Goal: Task Accomplishment & Management: Manage account settings

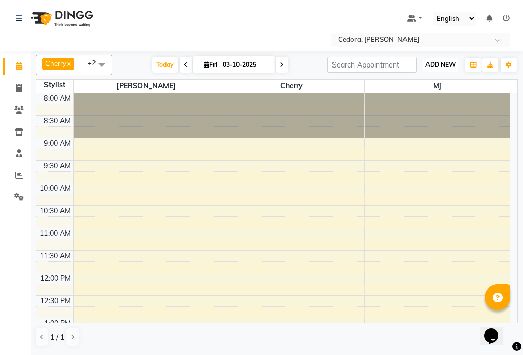
click at [445, 63] on span "ADD NEW" at bounding box center [441, 65] width 30 height 8
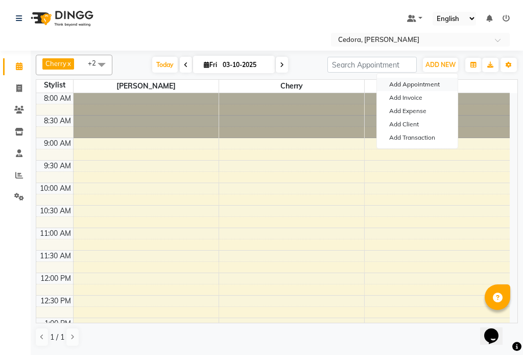
click at [406, 84] on button "Add Appointment" at bounding box center [417, 84] width 81 height 13
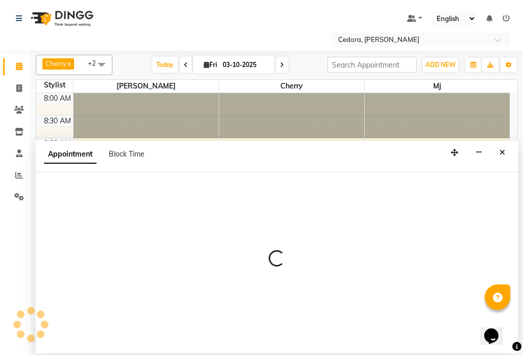
select select "540"
select select "tentative"
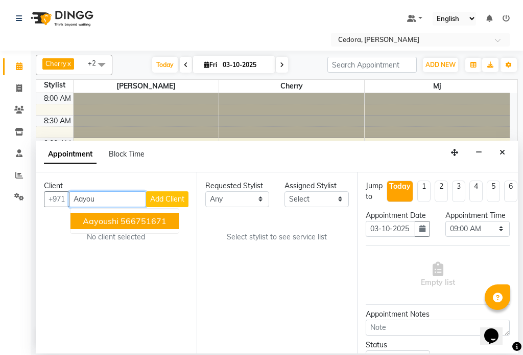
click at [79, 224] on button "Aayoushi 566751671" at bounding box center [125, 221] width 108 height 16
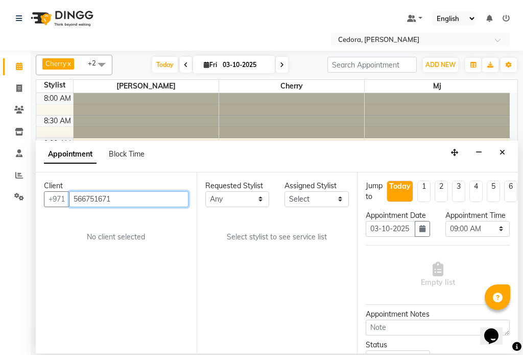
type input "566751671"
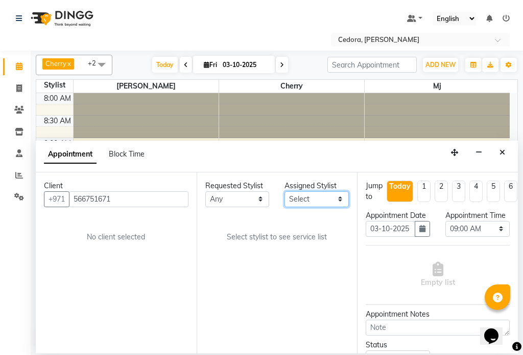
click at [318, 199] on select "Select [PERSON_NAME] [PERSON_NAME] [PERSON_NAME] [PERSON_NAME]" at bounding box center [317, 199] width 64 height 16
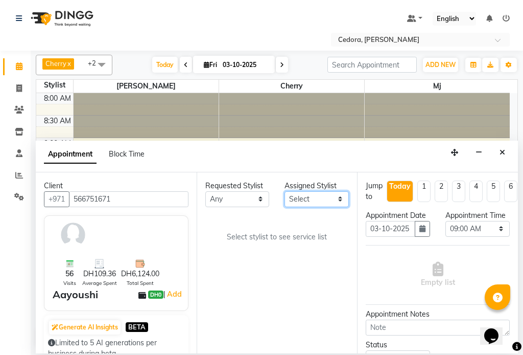
select select "34803"
click at [285, 191] on select "Select [PERSON_NAME] [PERSON_NAME] [PERSON_NAME] [PERSON_NAME]" at bounding box center [317, 199] width 64 height 16
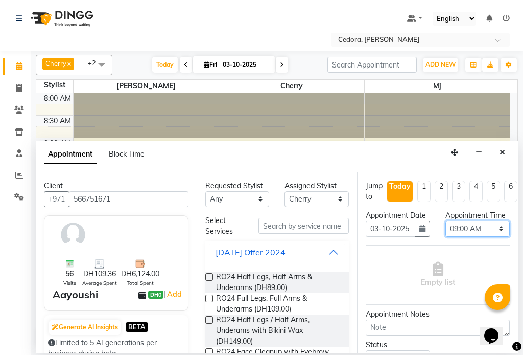
click at [494, 237] on select "Select 09:00 AM 09:15 AM 09:30 AM 09:45 AM 10:00 AM 10:15 AM 10:30 AM 10:45 AM …" at bounding box center [478, 229] width 64 height 16
click at [446, 231] on select "Select 09:00 AM 09:15 AM 09:30 AM 09:45 AM 10:00 AM 10:15 AM 10:30 AM 10:45 AM …" at bounding box center [478, 229] width 64 height 16
click at [496, 236] on select "Select 09:00 AM 09:15 AM 09:30 AM 09:45 AM 10:00 AM 10:15 AM 10:30 AM 10:45 AM …" at bounding box center [478, 229] width 64 height 16
select select "630"
click at [446, 231] on select "Select 09:00 AM 09:15 AM 09:30 AM 09:45 AM 10:00 AM 10:15 AM 10:30 AM 10:45 AM …" at bounding box center [478, 229] width 64 height 16
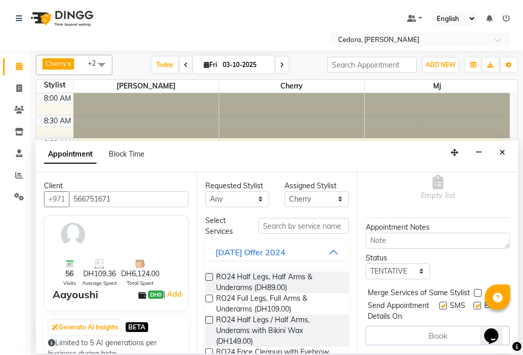
scroll to position [116, 0]
click at [478, 289] on label at bounding box center [478, 293] width 8 height 8
click at [478, 290] on input "checkbox" at bounding box center [477, 293] width 7 height 7
checkbox input "true"
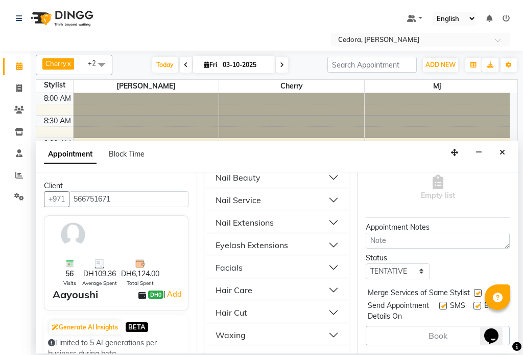
scroll to position [520, 0]
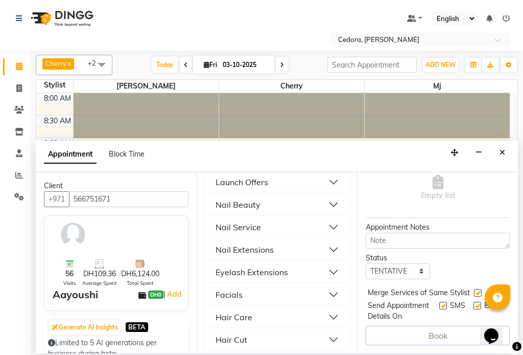
click at [225, 221] on div "Nail Service" at bounding box center [238, 227] width 45 height 12
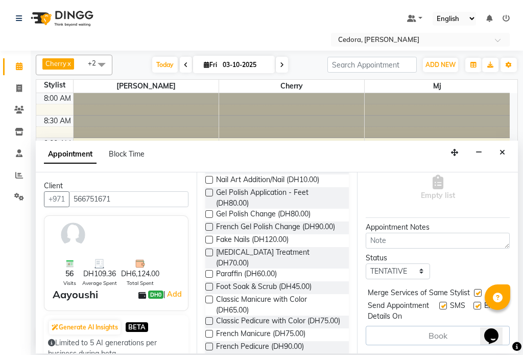
scroll to position [863, 0]
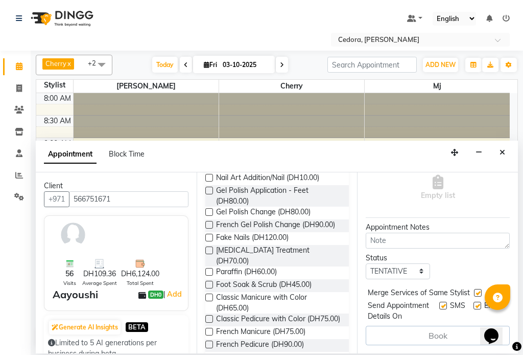
click at [210, 315] on label at bounding box center [209, 319] width 8 height 8
click at [210, 316] on input "checkbox" at bounding box center [208, 319] width 7 height 7
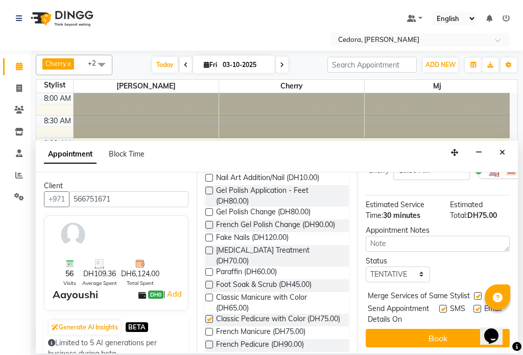
checkbox input "false"
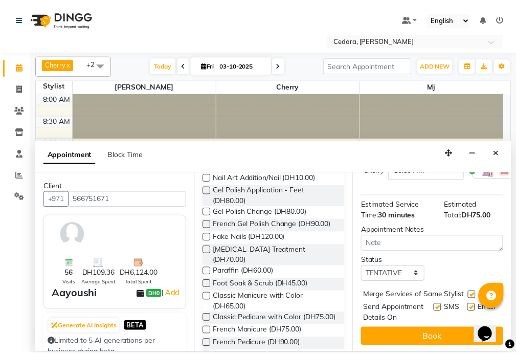
scroll to position [147, 0]
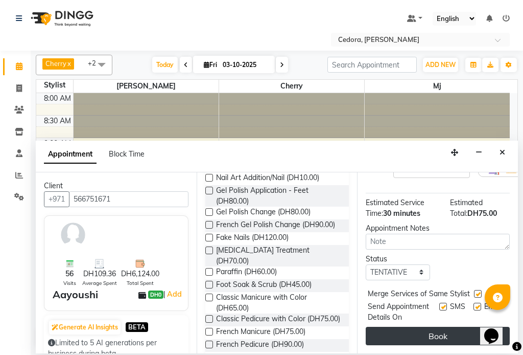
click at [410, 333] on button "Book" at bounding box center [438, 336] width 144 height 18
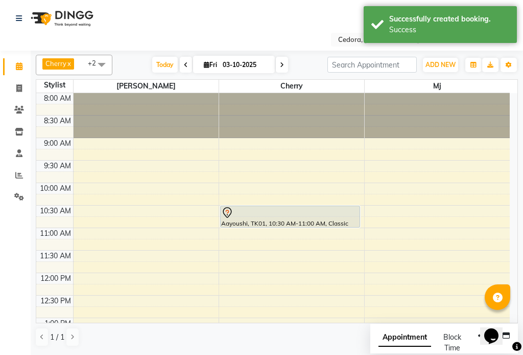
click at [241, 217] on div at bounding box center [290, 212] width 138 height 12
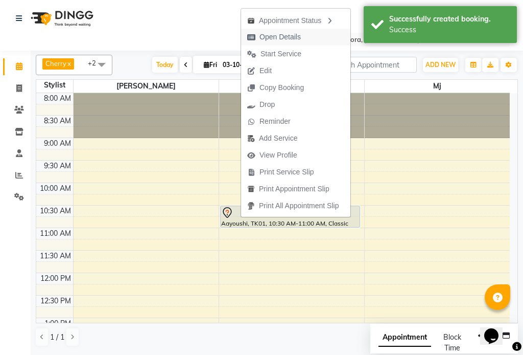
click at [266, 39] on span "Open Details" at bounding box center [280, 37] width 41 height 11
select select "7"
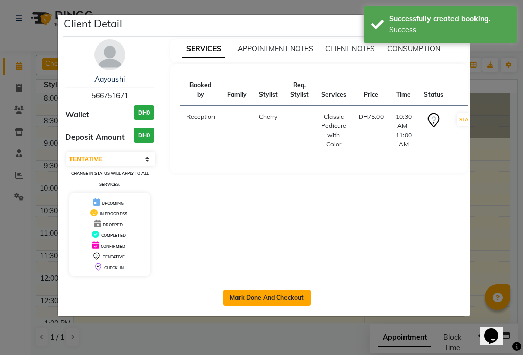
click at [258, 300] on button "Mark Done And Checkout" at bounding box center [266, 297] width 87 height 16
select select "service"
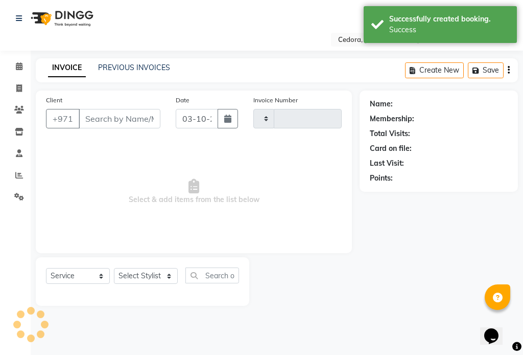
type input "0800"
select select "5144"
type input "566751671"
select select "34803"
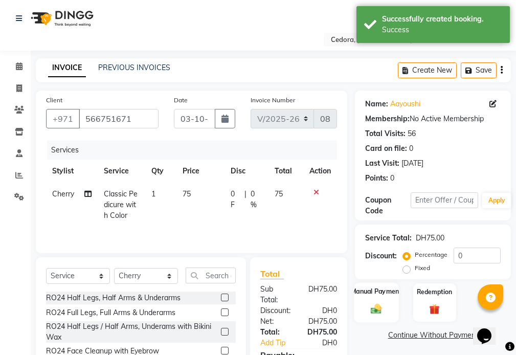
click at [361, 290] on label "Manual Payment" at bounding box center [376, 291] width 51 height 10
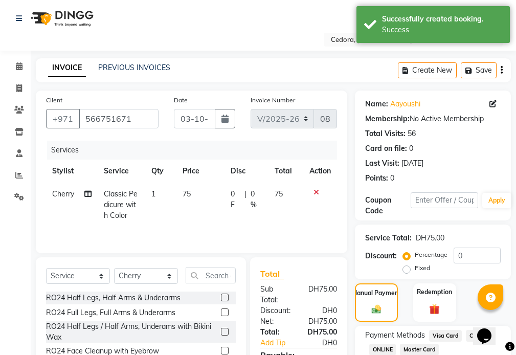
click at [420, 350] on span "Master Card" at bounding box center [419, 349] width 39 height 12
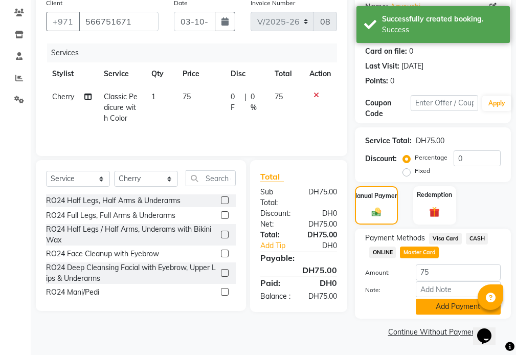
click at [451, 306] on button "Add Payment" at bounding box center [457, 306] width 85 height 16
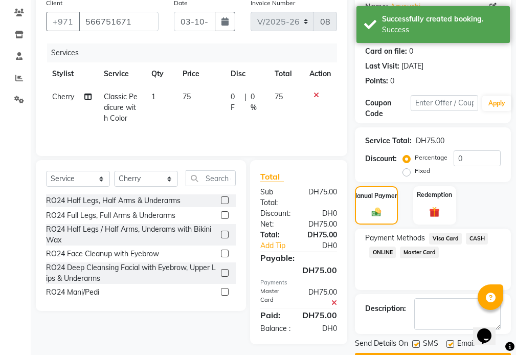
scroll to position [126, 0]
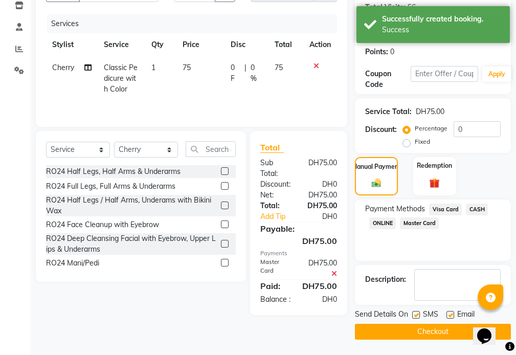
click at [451, 328] on button "Checkout" at bounding box center [433, 331] width 156 height 16
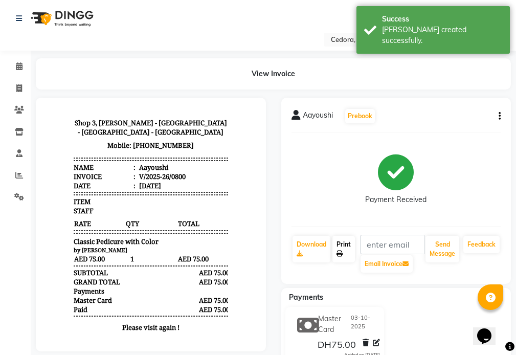
click at [336, 243] on link "Print" at bounding box center [343, 249] width 22 height 27
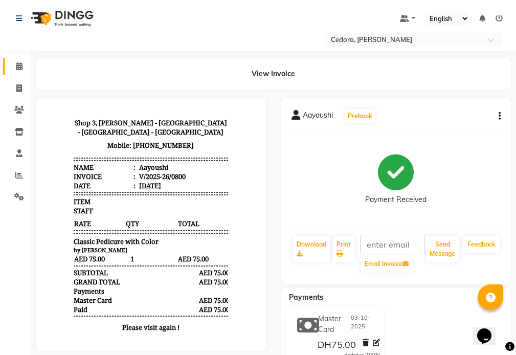
click at [19, 66] on icon at bounding box center [19, 66] width 7 height 8
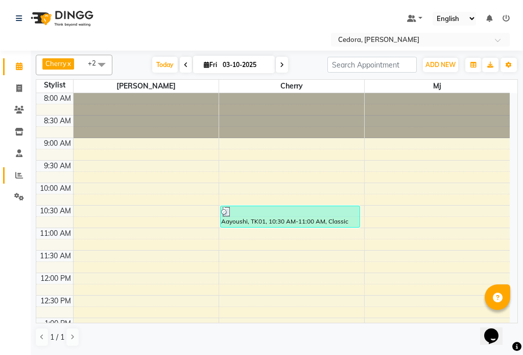
click at [16, 174] on icon at bounding box center [19, 175] width 8 height 8
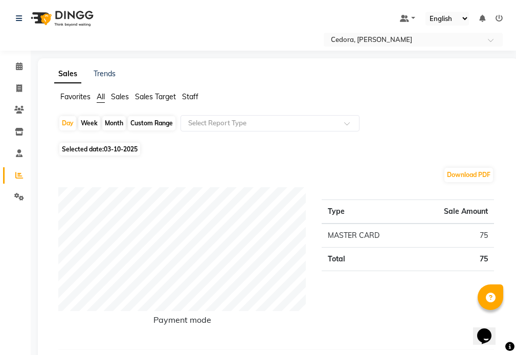
click at [8, 48] on nav "Select Location × Cedora, Al Meydan Default Panel My Panel English ENGLISH Espa…" at bounding box center [258, 25] width 516 height 51
click at [20, 198] on icon at bounding box center [19, 197] width 10 height 8
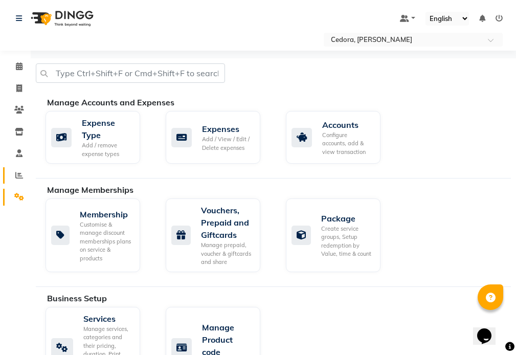
click at [17, 173] on icon at bounding box center [19, 175] width 8 height 8
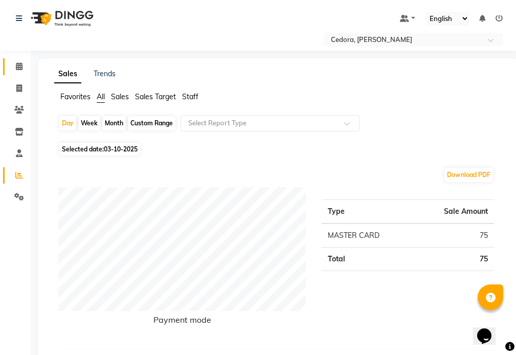
click at [18, 65] on icon at bounding box center [19, 66] width 7 height 8
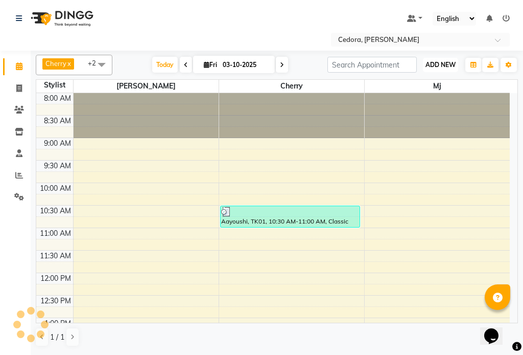
click at [439, 63] on span "ADD NEW" at bounding box center [441, 65] width 30 height 8
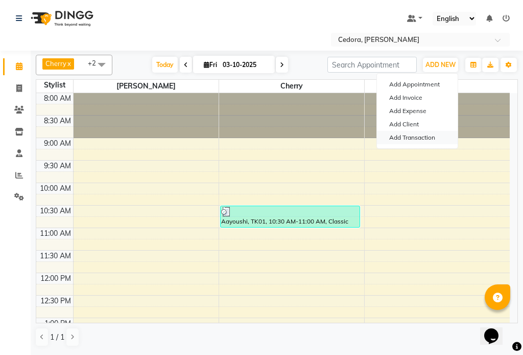
click at [399, 136] on link "Add Transaction" at bounding box center [417, 137] width 81 height 13
select select "direct"
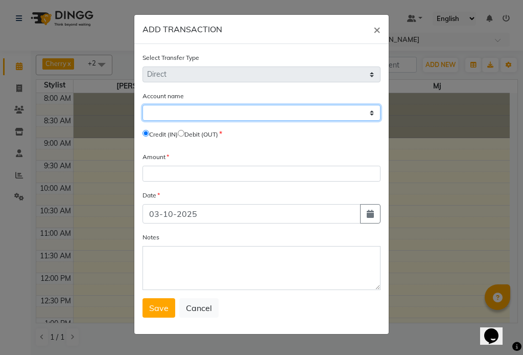
click at [374, 118] on select "Select [PERSON_NAME] Cash" at bounding box center [262, 113] width 238 height 16
select select "4047"
click at [143, 105] on select "Select [PERSON_NAME] Cash" at bounding box center [262, 113] width 238 height 16
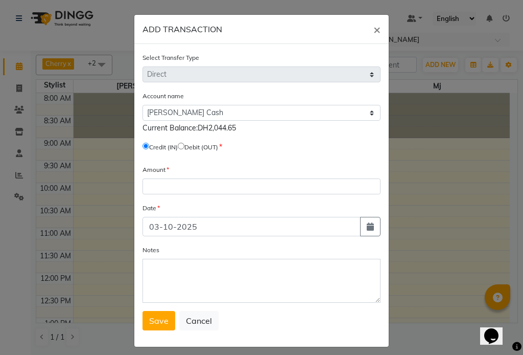
click at [184, 145] on input "radio" at bounding box center [181, 146] width 7 height 7
radio input "true"
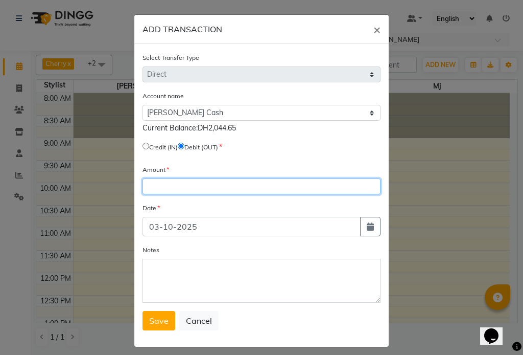
click at [150, 184] on input "number" at bounding box center [262, 186] width 238 height 16
type input "1500"
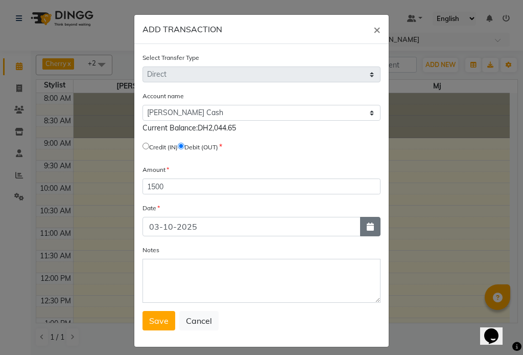
click at [369, 223] on icon "button" at bounding box center [370, 226] width 7 height 8
select select "10"
select select "2025"
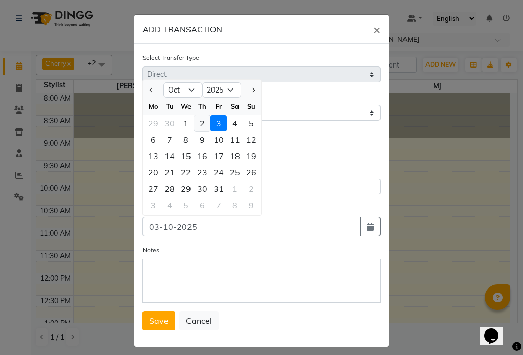
click at [200, 122] on div "2" at bounding box center [202, 123] width 16 height 16
type input "02-10-2025"
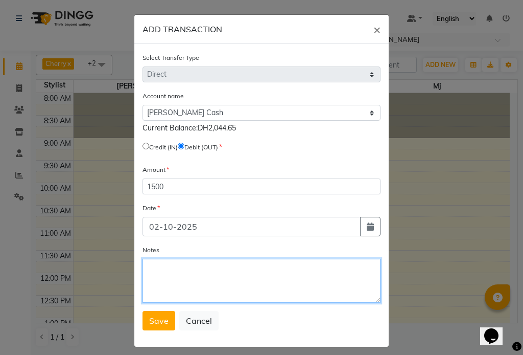
click at [156, 271] on textarea "Notes" at bounding box center [262, 281] width 238 height 44
type textarea "[PERSON_NAME]"
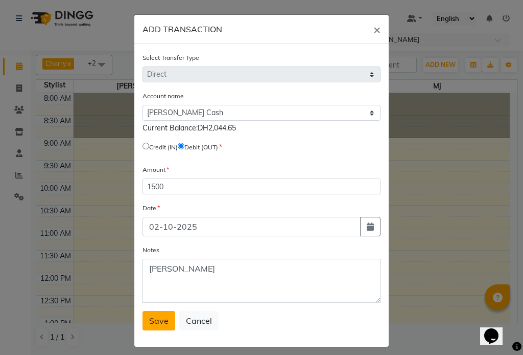
click at [156, 318] on span "Save" at bounding box center [158, 320] width 19 height 10
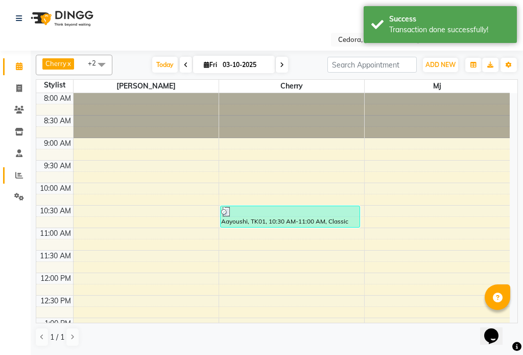
click at [13, 174] on span at bounding box center [19, 176] width 18 height 12
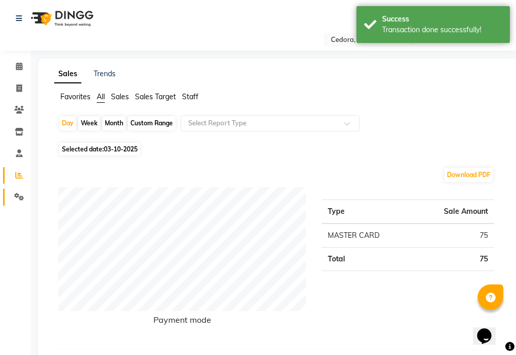
click at [18, 198] on icon at bounding box center [19, 197] width 10 height 8
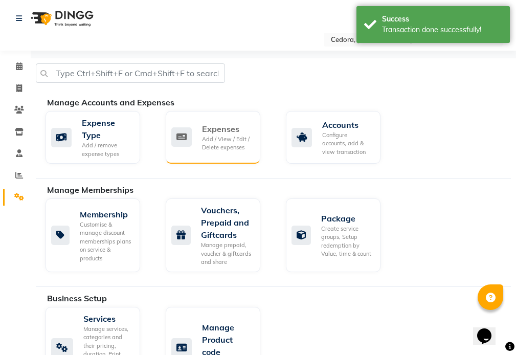
click at [217, 139] on div "Add / View / Edit / Delete expenses" at bounding box center [227, 143] width 50 height 17
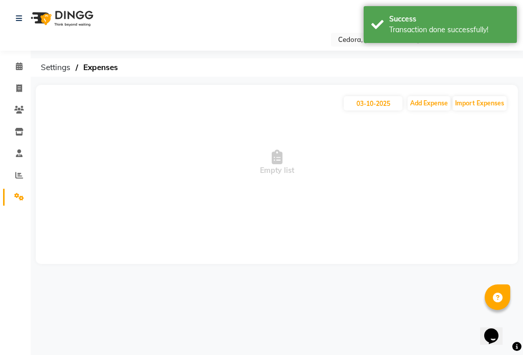
click at [19, 198] on icon at bounding box center [19, 197] width 10 height 8
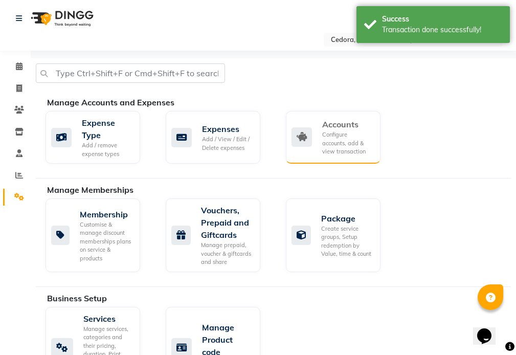
click at [338, 136] on div "Configure accounts, add & view transaction" at bounding box center [347, 143] width 50 height 26
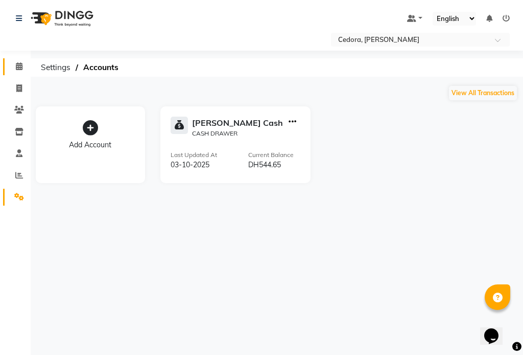
click at [12, 63] on span at bounding box center [19, 67] width 18 height 12
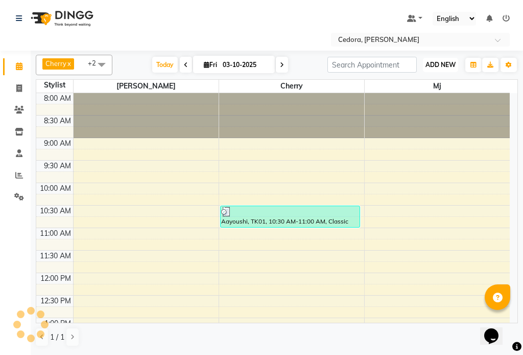
click at [441, 64] on span "ADD NEW" at bounding box center [441, 65] width 30 height 8
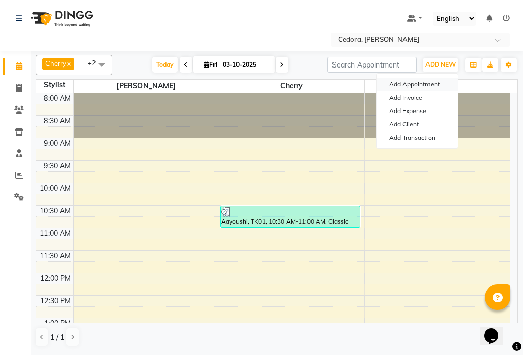
click at [400, 80] on button "Add Appointment" at bounding box center [417, 84] width 81 height 13
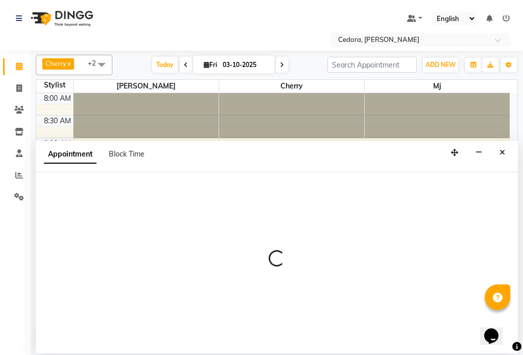
select select "tentative"
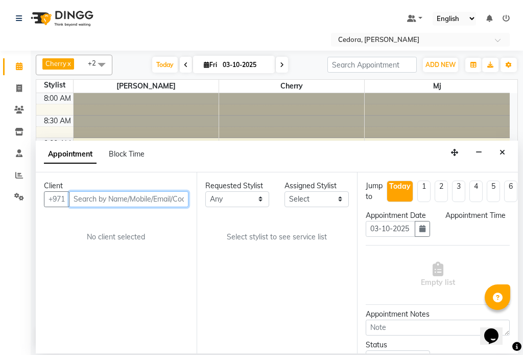
select select "540"
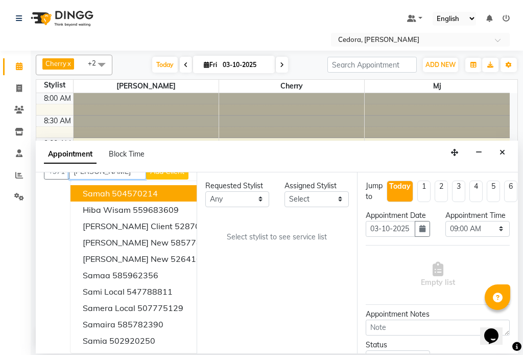
scroll to position [35, 0]
click at [84, 335] on span "Samia" at bounding box center [95, 340] width 25 height 10
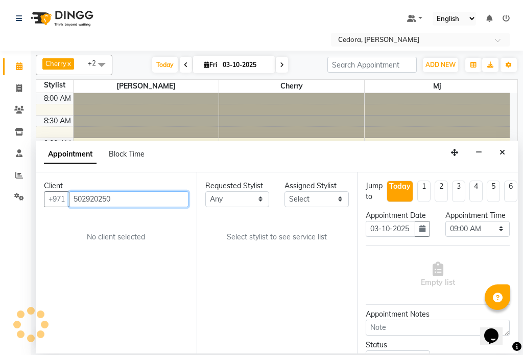
scroll to position [0, 0]
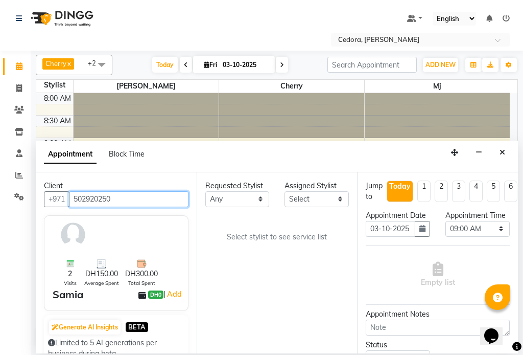
type input "502920250"
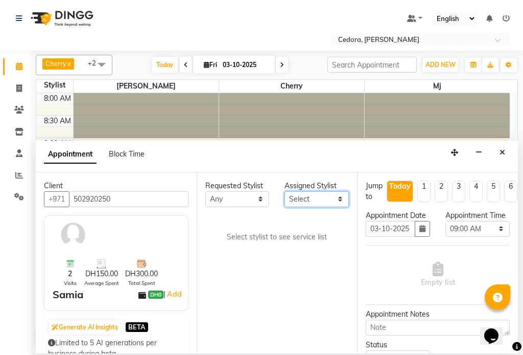
click at [331, 201] on select "Select [PERSON_NAME] [PERSON_NAME] [PERSON_NAME] [PERSON_NAME]" at bounding box center [317, 199] width 64 height 16
select select "34803"
click at [285, 191] on select "Select [PERSON_NAME] [PERSON_NAME] [PERSON_NAME] [PERSON_NAME]" at bounding box center [317, 199] width 64 height 16
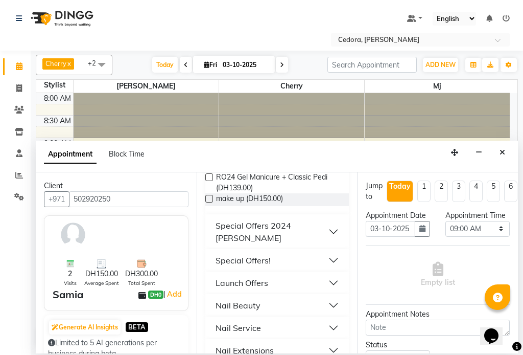
scroll to position [410, 0]
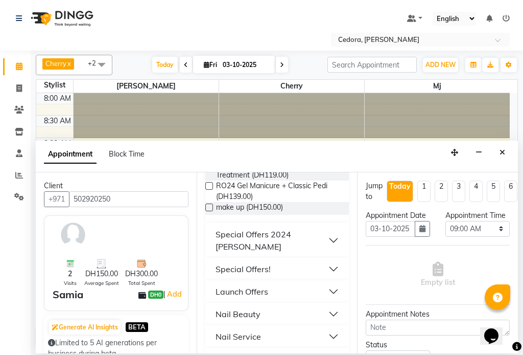
click at [226, 330] on div "Nail Service" at bounding box center [238, 336] width 45 height 12
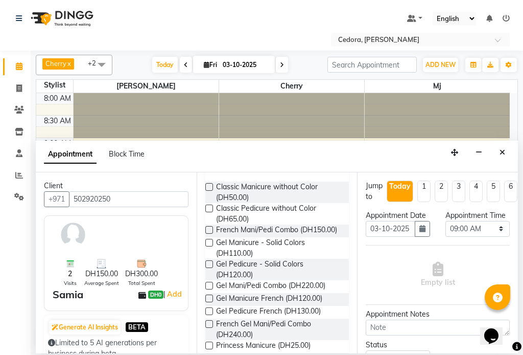
scroll to position [584, 0]
click at [210, 261] on label at bounding box center [209, 265] width 8 height 8
click at [210, 262] on input "checkbox" at bounding box center [208, 265] width 7 height 7
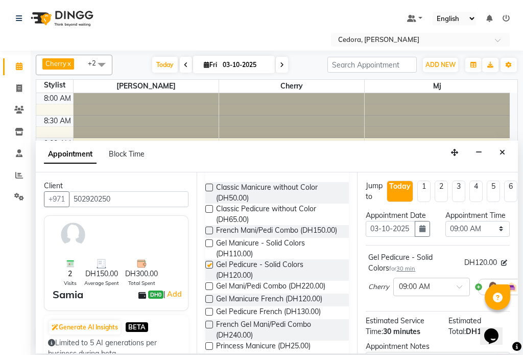
checkbox input "false"
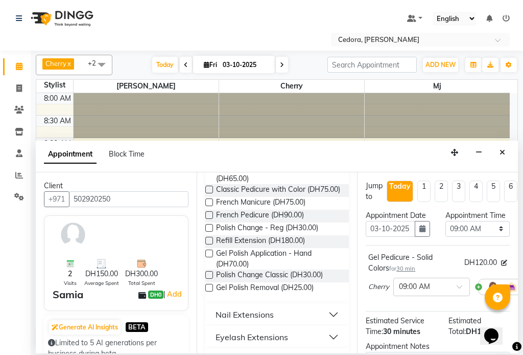
scroll to position [1045, 0]
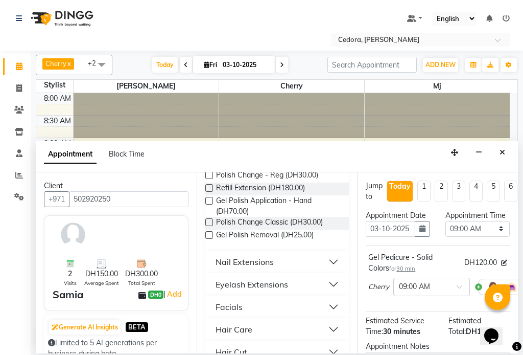
click at [206, 239] on label at bounding box center [209, 235] width 8 height 8
click at [206, 239] on input "checkbox" at bounding box center [208, 236] width 7 height 7
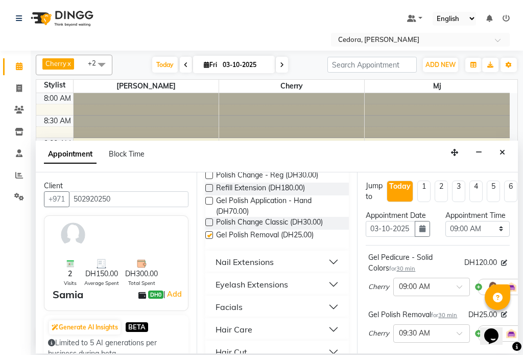
checkbox input "false"
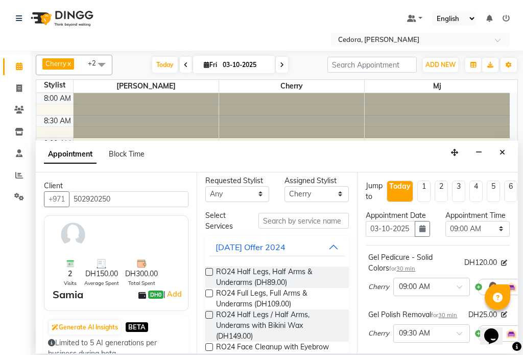
scroll to position [0, 0]
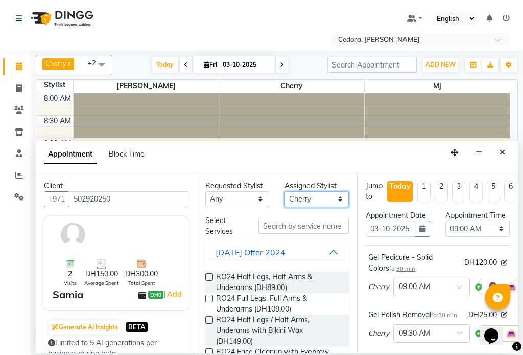
click at [336, 193] on select "Select [PERSON_NAME] [PERSON_NAME] [PERSON_NAME] [PERSON_NAME]" at bounding box center [317, 199] width 64 height 16
select select "93334"
click at [285, 191] on select "Select [PERSON_NAME] [PERSON_NAME] [PERSON_NAME] [PERSON_NAME]" at bounding box center [317, 199] width 64 height 16
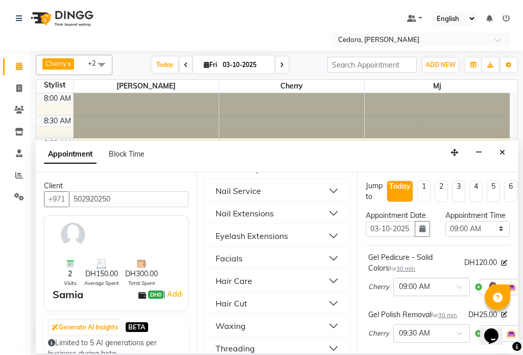
scroll to position [522, 0]
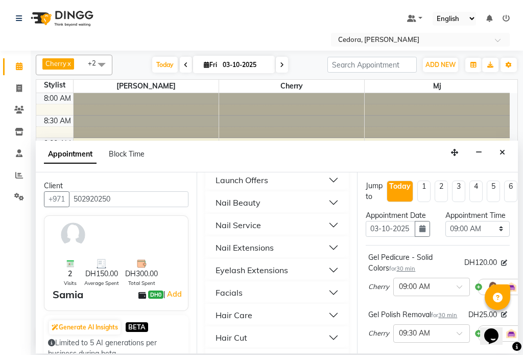
click at [223, 219] on div "Nail Service" at bounding box center [238, 225] width 45 height 12
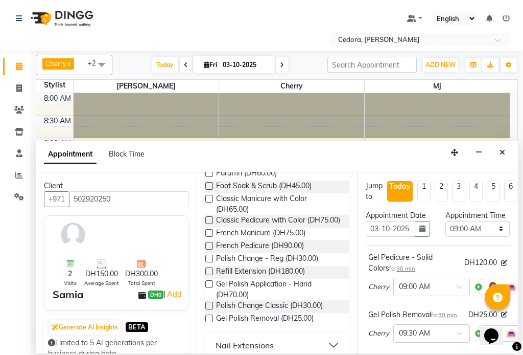
scroll to position [970, 0]
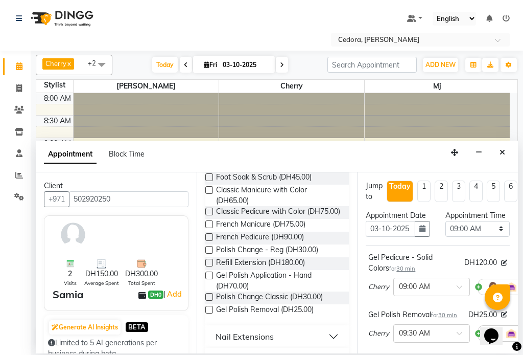
click at [210, 312] on label at bounding box center [209, 310] width 8 height 8
click at [210, 312] on input "checkbox" at bounding box center [208, 310] width 7 height 7
checkbox input "false"
click at [239, 338] on div "Nail Extensions" at bounding box center [245, 336] width 58 height 12
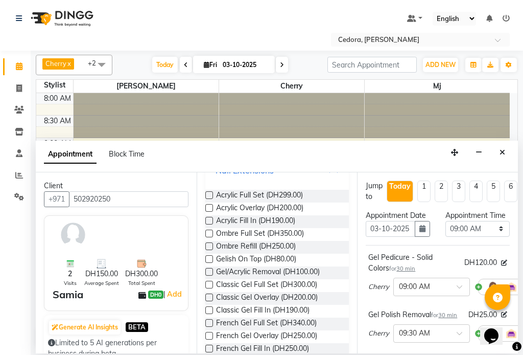
scroll to position [1138, 0]
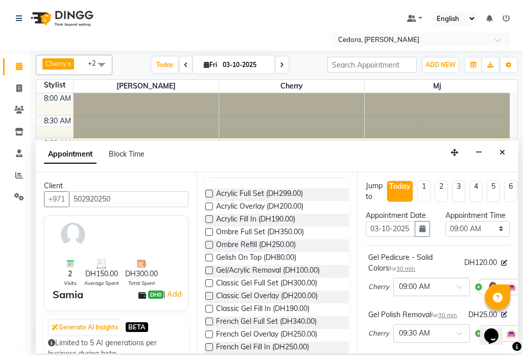
click at [212, 295] on label at bounding box center [209, 296] width 8 height 8
click at [212, 295] on input "checkbox" at bounding box center [208, 296] width 7 height 7
checkbox input "false"
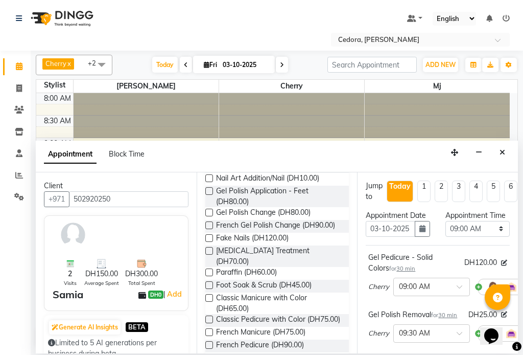
scroll to position [0, 0]
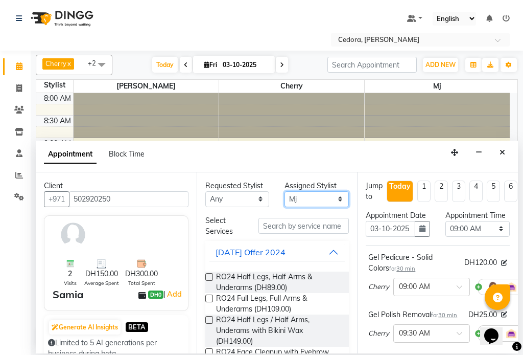
click at [333, 199] on select "Select [PERSON_NAME] [PERSON_NAME] [PERSON_NAME] [PERSON_NAME]" at bounding box center [317, 199] width 64 height 16
select select "34802"
click at [285, 191] on select "Select [PERSON_NAME] [PERSON_NAME] [PERSON_NAME] [PERSON_NAME]" at bounding box center [317, 199] width 64 height 16
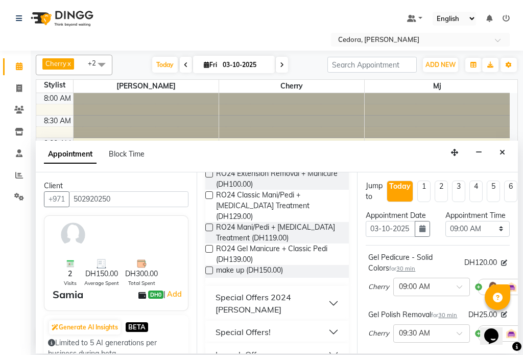
scroll to position [540, 0]
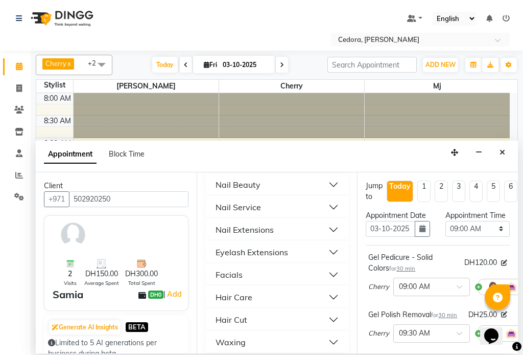
click at [226, 291] on div "Hair Care" at bounding box center [234, 297] width 37 height 12
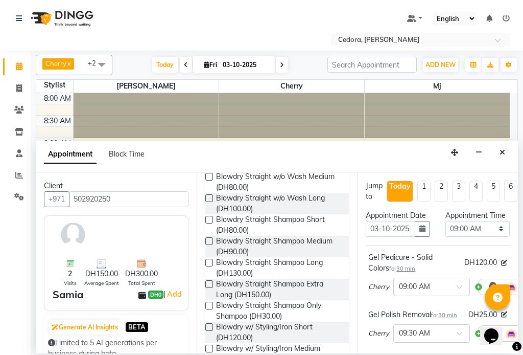
scroll to position [706, 0]
click at [210, 281] on label at bounding box center [209, 285] width 8 height 8
click at [210, 282] on input "checkbox" at bounding box center [208, 285] width 7 height 7
checkbox input "false"
click at [493, 235] on select "Select 09:00 AM 09:15 AM 09:30 AM 09:45 AM 10:00 AM 10:15 AM 10:30 AM 10:45 AM …" at bounding box center [478, 229] width 64 height 16
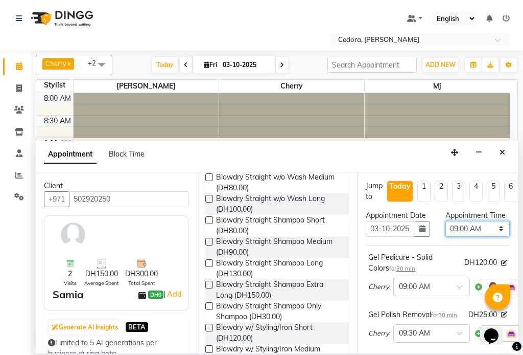
select select "690"
click at [446, 231] on select "Select 09:00 AM 09:15 AM 09:30 AM 09:45 AM 10:00 AM 10:15 AM 10:30 AM 10:45 AM …" at bounding box center [478, 229] width 64 height 16
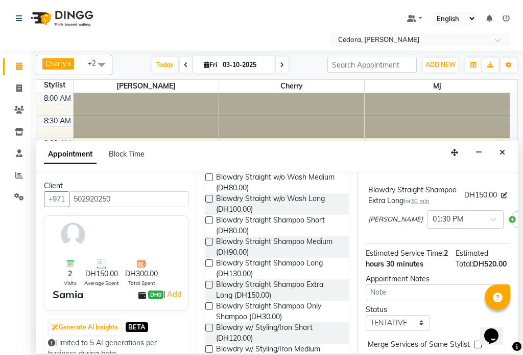
scroll to position [398, 0]
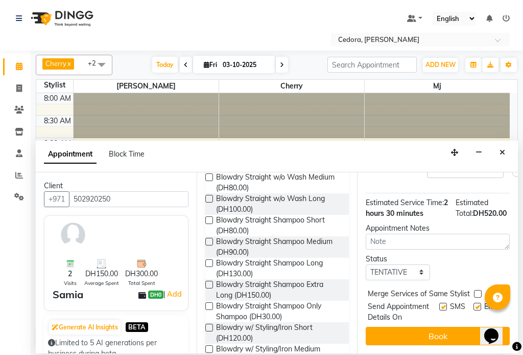
click at [478, 290] on label at bounding box center [478, 294] width 8 height 8
click at [478, 291] on input "checkbox" at bounding box center [477, 294] width 7 height 7
checkbox input "true"
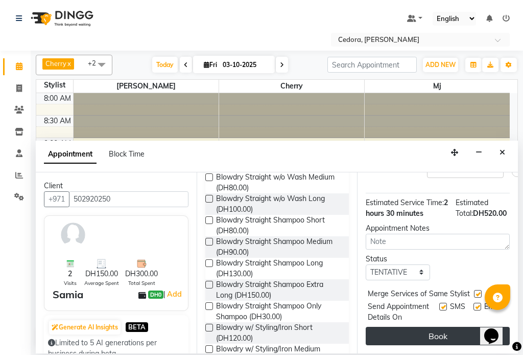
click at [463, 329] on button "Book" at bounding box center [438, 336] width 144 height 18
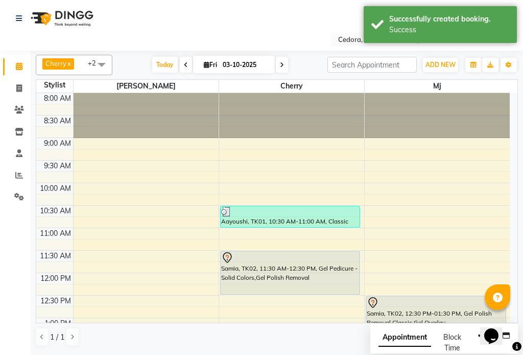
click at [282, 272] on div "Samia, TK02, 11:30 AM-12:30 PM, Gel Pedicure - Solid Colors,Gel Polish Removal" at bounding box center [291, 272] width 140 height 43
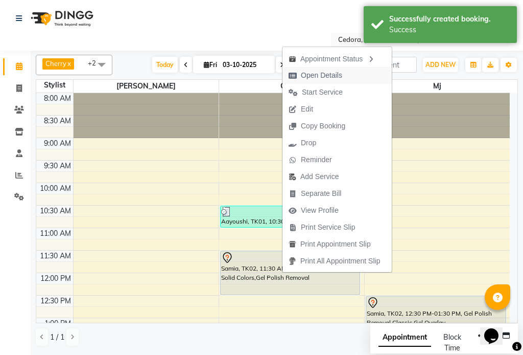
click at [306, 78] on span "Open Details" at bounding box center [321, 75] width 41 height 11
select select "7"
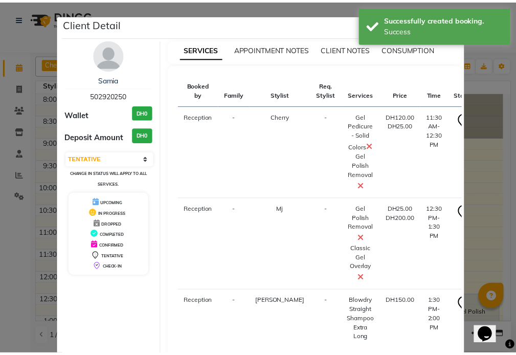
scroll to position [67, 0]
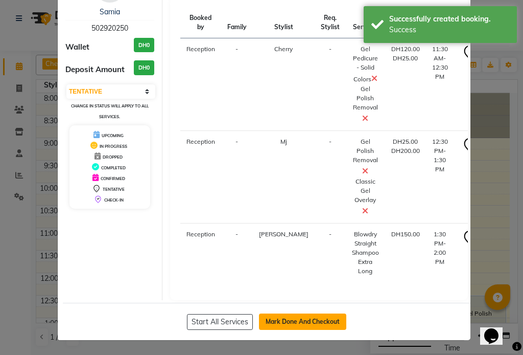
click at [282, 323] on button "Mark Done And Checkout" at bounding box center [302, 321] width 87 height 16
select select "service"
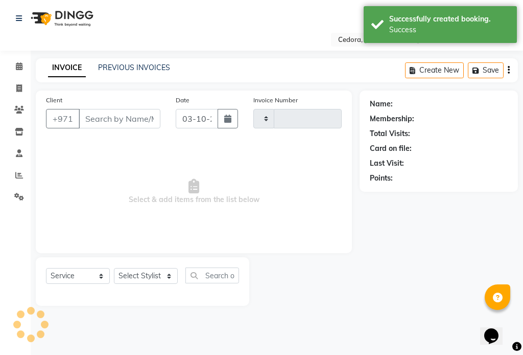
type input "0801"
select select "5144"
type input "502920250"
select select "93334"
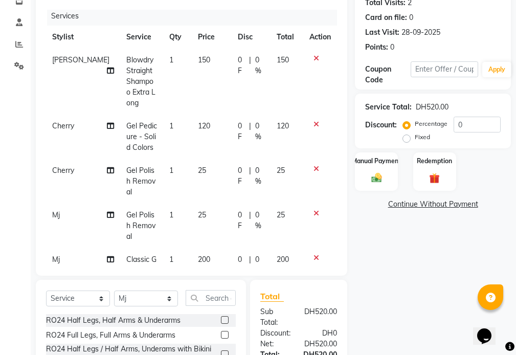
scroll to position [136, 0]
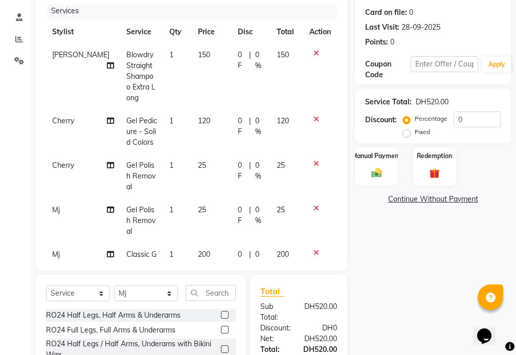
click at [198, 243] on td "200" at bounding box center [212, 265] width 40 height 44
select select "93334"
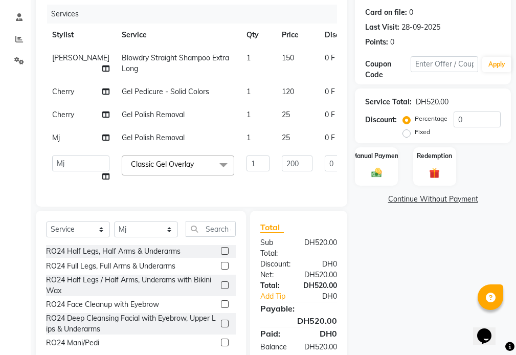
scroll to position [0, 0]
click at [282, 171] on input "200" at bounding box center [297, 163] width 31 height 16
type input "2"
type input "150"
click at [360, 153] on label "Manual Payment" at bounding box center [376, 155] width 51 height 10
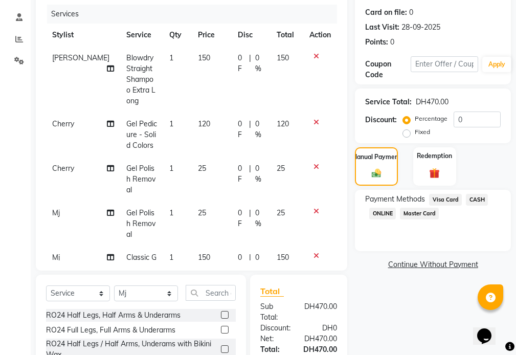
click at [478, 200] on span "CASH" at bounding box center [477, 200] width 22 height 12
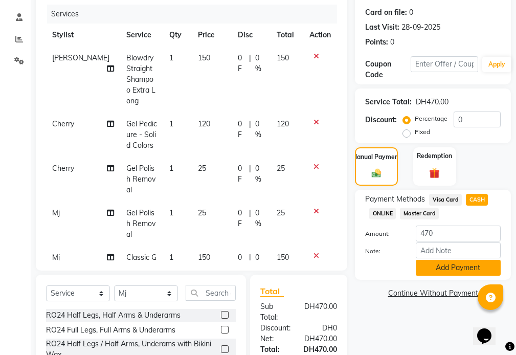
click at [474, 268] on button "Add Payment" at bounding box center [457, 268] width 85 height 16
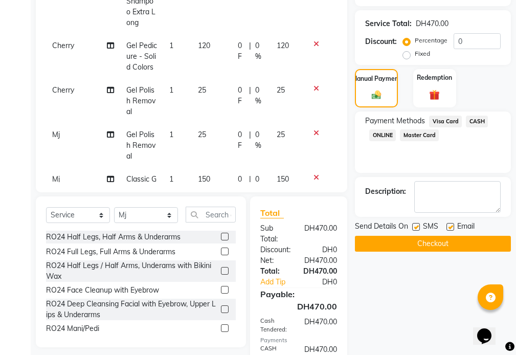
scroll to position [272, 0]
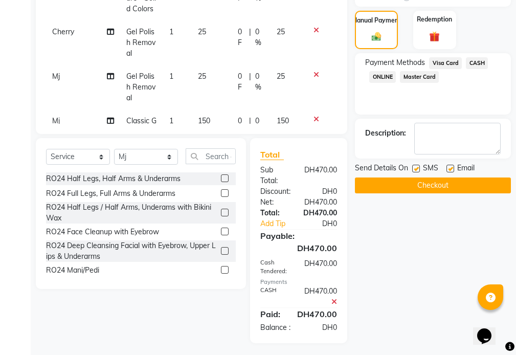
click at [396, 186] on button "Checkout" at bounding box center [433, 185] width 156 height 16
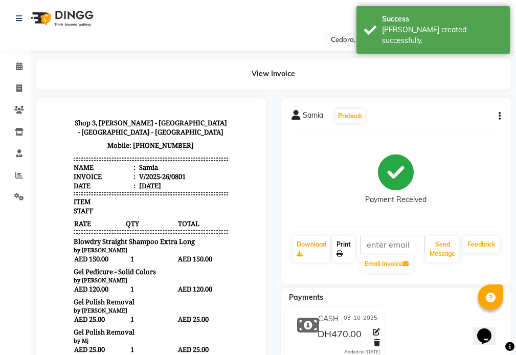
click at [346, 241] on link "Print" at bounding box center [343, 249] width 22 height 27
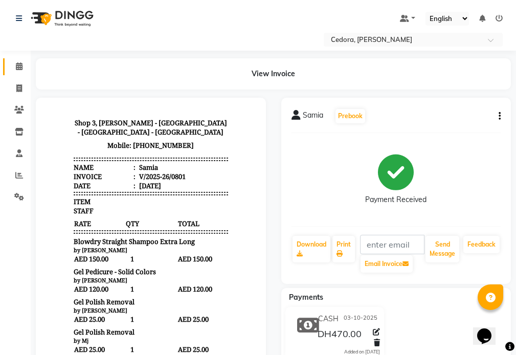
click at [17, 68] on icon at bounding box center [19, 66] width 7 height 8
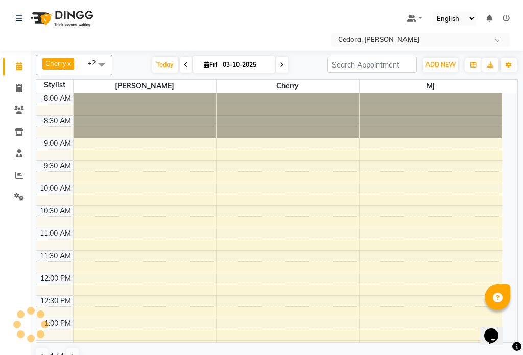
scroll to position [270, 0]
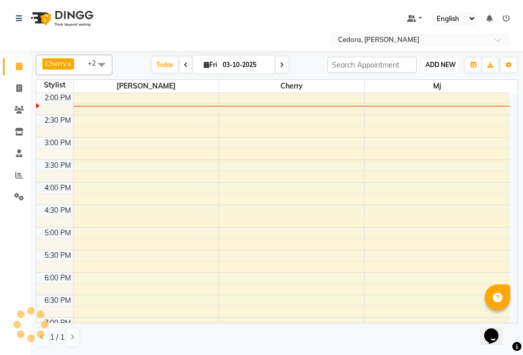
click at [435, 61] on span "ADD NEW" at bounding box center [441, 65] width 30 height 8
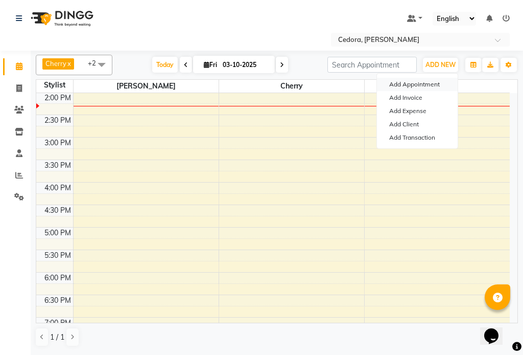
click at [395, 84] on button "Add Appointment" at bounding box center [417, 84] width 81 height 13
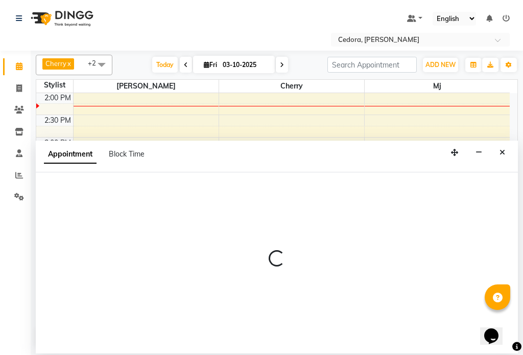
select select "tentative"
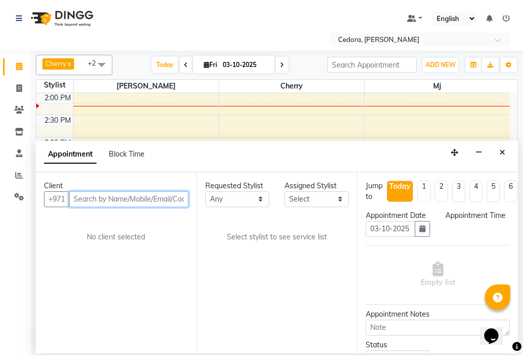
select select "540"
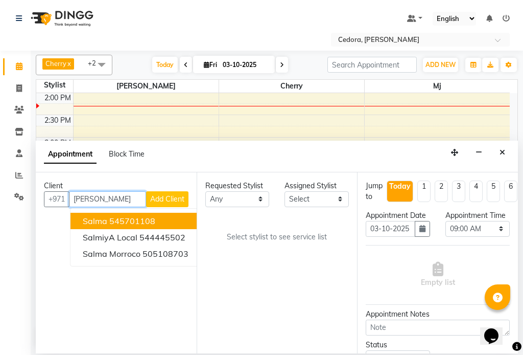
click at [86, 225] on span "Salma" at bounding box center [95, 221] width 25 height 10
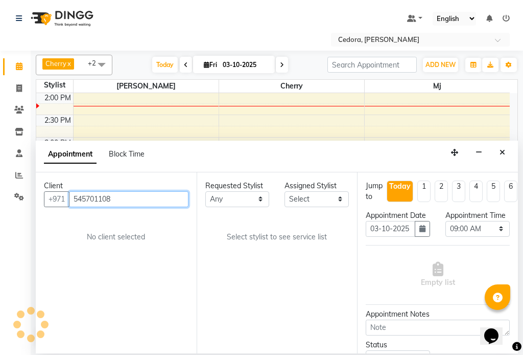
type input "545701108"
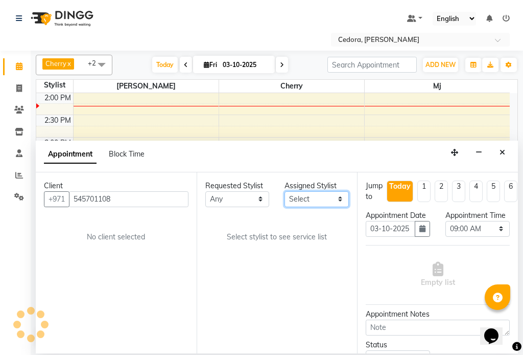
click at [329, 196] on select "Select [PERSON_NAME] [PERSON_NAME] [PERSON_NAME] [PERSON_NAME]" at bounding box center [317, 199] width 64 height 16
select select "34802"
click at [285, 191] on select "Select [PERSON_NAME] [PERSON_NAME] [PERSON_NAME] [PERSON_NAME]" at bounding box center [317, 199] width 64 height 16
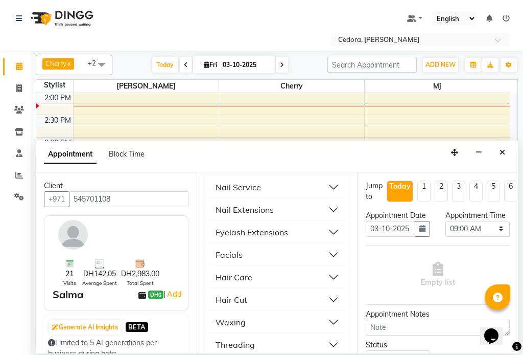
scroll to position [575, 0]
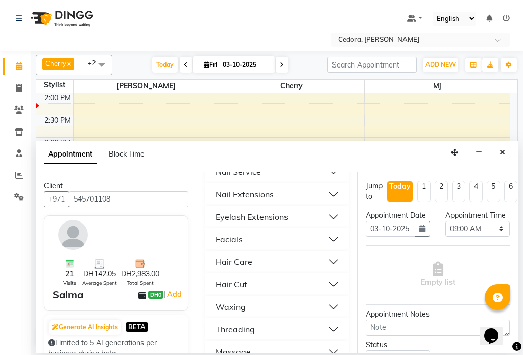
click at [224, 256] on div "Hair Care" at bounding box center [234, 262] width 37 height 12
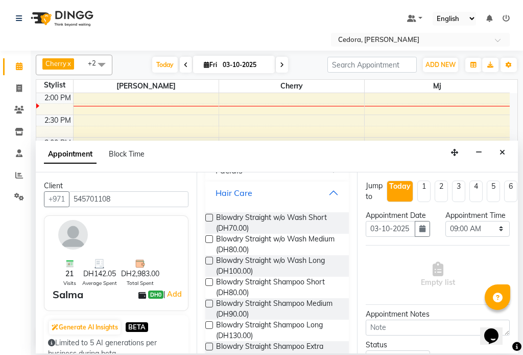
scroll to position [646, 0]
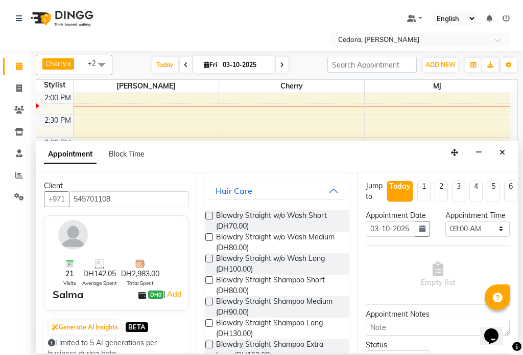
click at [210, 319] on label at bounding box center [209, 323] width 8 height 8
click at [210, 320] on input "checkbox" at bounding box center [208, 323] width 7 height 7
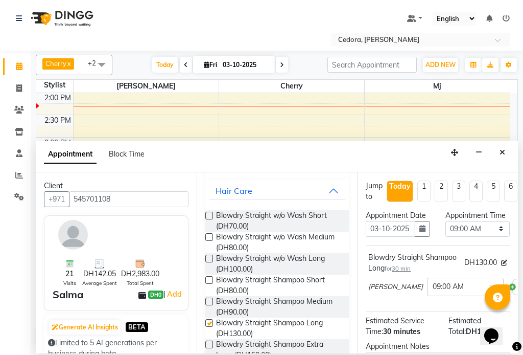
checkbox input "false"
click at [494, 237] on select "Select 09:00 AM 09:15 AM 09:30 AM 09:45 AM 10:00 AM 10:15 AM 10:30 AM 10:45 AM …" at bounding box center [478, 229] width 64 height 16
select select "810"
click at [446, 231] on select "Select 09:00 AM 09:15 AM 09:30 AM 09:45 AM 10:00 AM 10:15 AM 10:30 AM 10:45 AM …" at bounding box center [478, 229] width 64 height 16
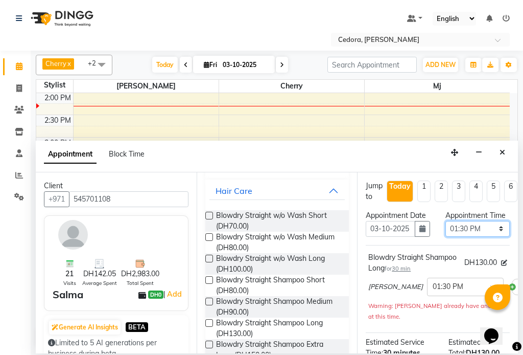
scroll to position [158, 0]
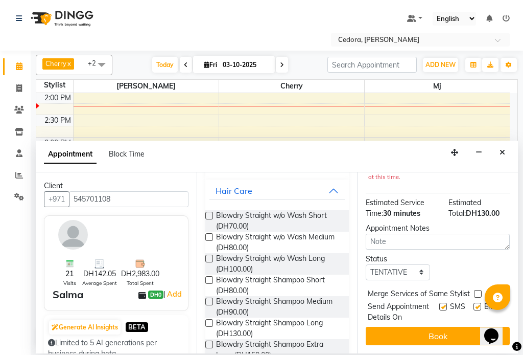
click at [478, 290] on label at bounding box center [478, 294] width 8 height 8
click at [478, 291] on input "checkbox" at bounding box center [477, 294] width 7 height 7
checkbox input "true"
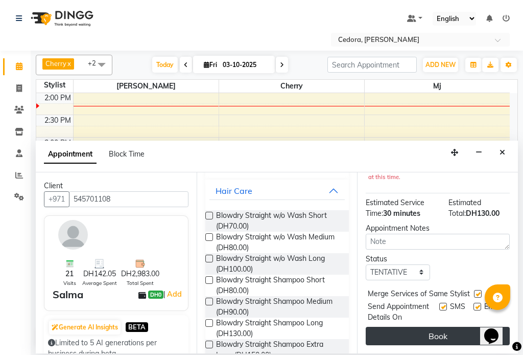
click at [454, 327] on button "Book" at bounding box center [438, 336] width 144 height 18
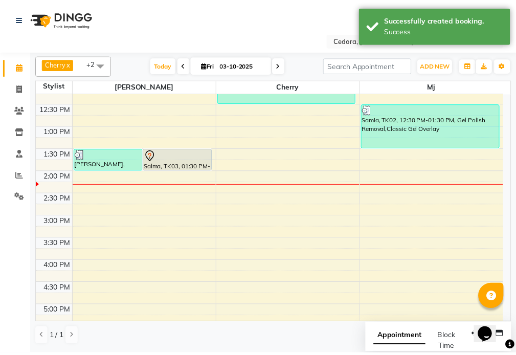
scroll to position [158, 0]
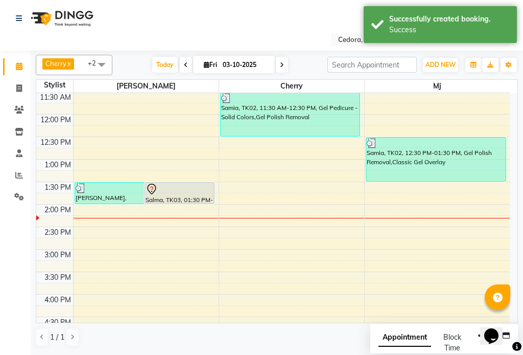
click at [194, 195] on div "Salma, TK03, 01:30 PM-02:00 PM, Blowdry Straight Shampoo Long" at bounding box center [179, 192] width 69 height 21
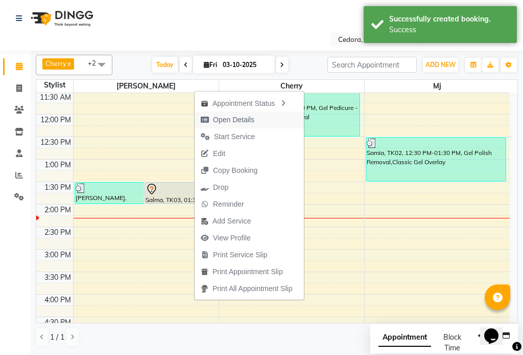
click at [215, 119] on span "Open Details" at bounding box center [233, 119] width 41 height 11
select select "7"
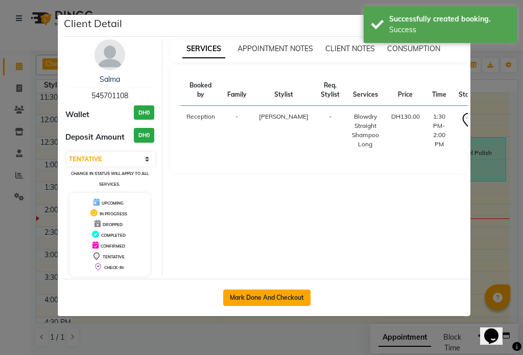
click at [248, 294] on button "Mark Done And Checkout" at bounding box center [266, 297] width 87 height 16
select select "service"
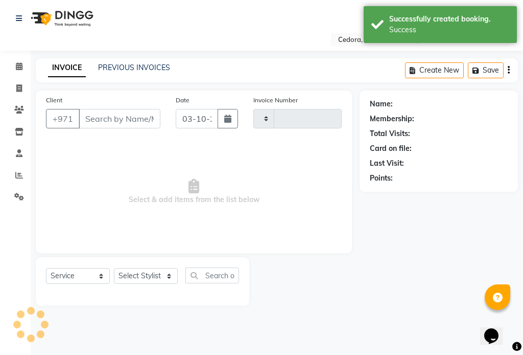
type input "0802"
select select "5144"
type input "545701108"
select select "34802"
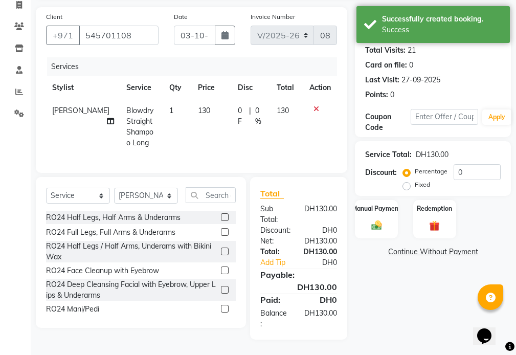
scroll to position [87, 0]
click at [266, 262] on link "Add Tip" at bounding box center [279, 262] width 54 height 11
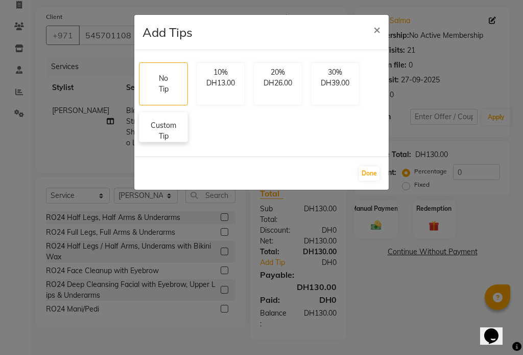
click at [179, 136] on p "Custom Tip" at bounding box center [164, 130] width 36 height 21
select select "34802"
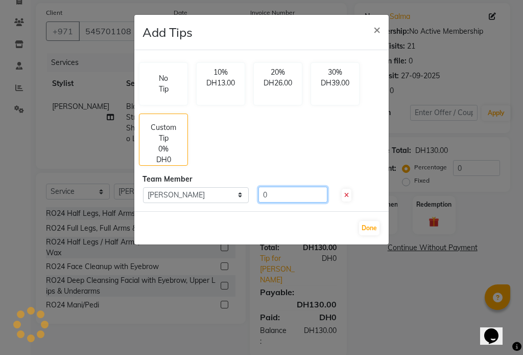
click at [279, 192] on input "0" at bounding box center [293, 195] width 69 height 16
type input "10"
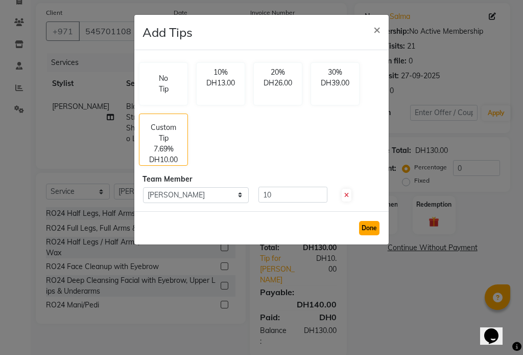
click at [370, 224] on button "Done" at bounding box center [369, 228] width 20 height 14
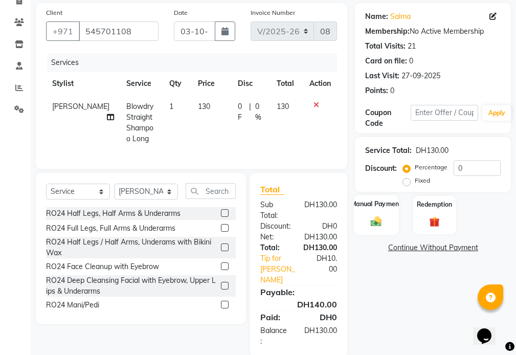
click at [361, 203] on label "Manual Payment" at bounding box center [376, 204] width 51 height 10
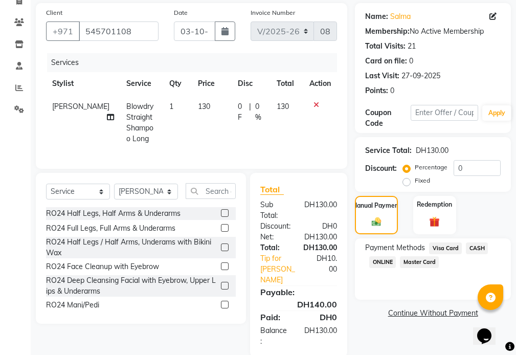
click at [451, 244] on span "Visa Card" at bounding box center [445, 248] width 33 height 12
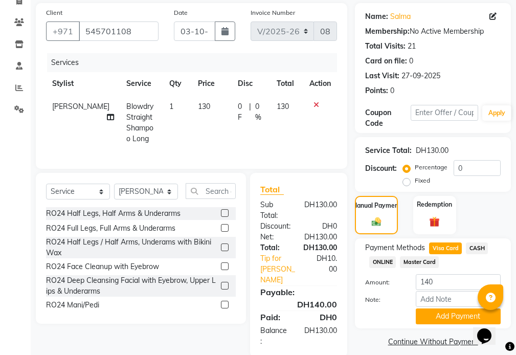
scroll to position [102, 0]
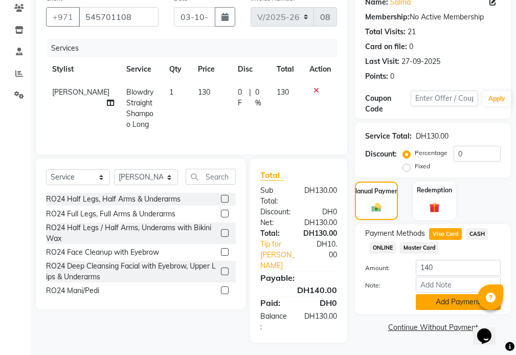
click at [467, 303] on button "Add Payment" at bounding box center [457, 302] width 85 height 16
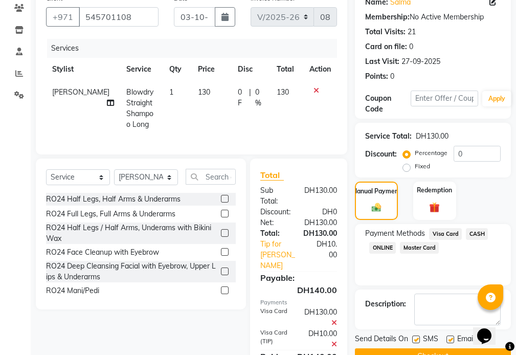
scroll to position [155, 0]
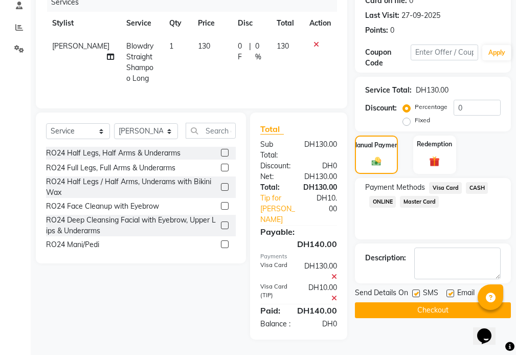
click at [426, 305] on button "Checkout" at bounding box center [433, 310] width 156 height 16
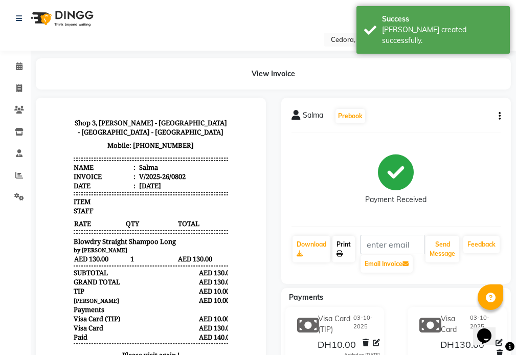
click at [345, 243] on link "Print" at bounding box center [343, 249] width 22 height 27
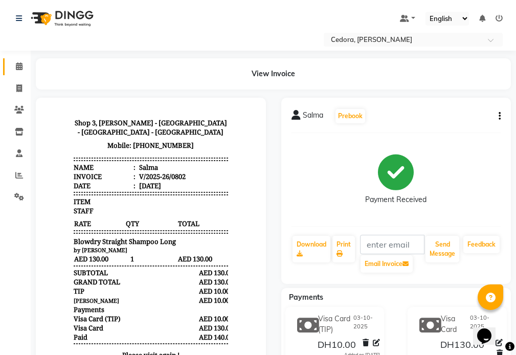
click at [19, 67] on icon at bounding box center [19, 66] width 7 height 8
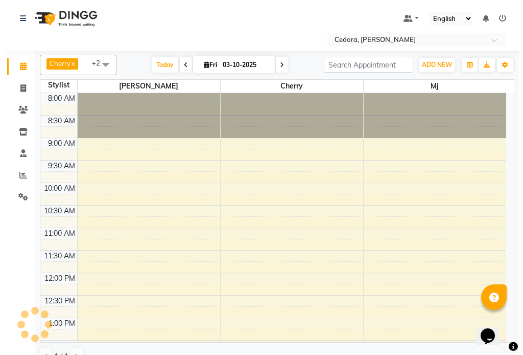
scroll to position [270, 0]
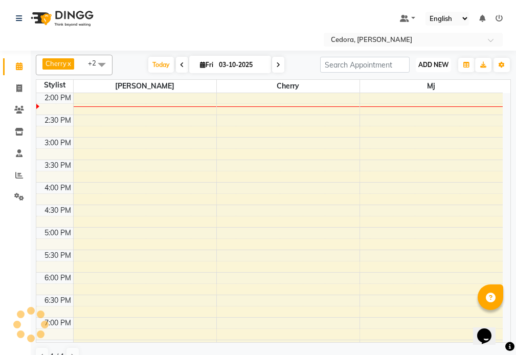
click at [444, 63] on span "ADD NEW" at bounding box center [433, 65] width 30 height 8
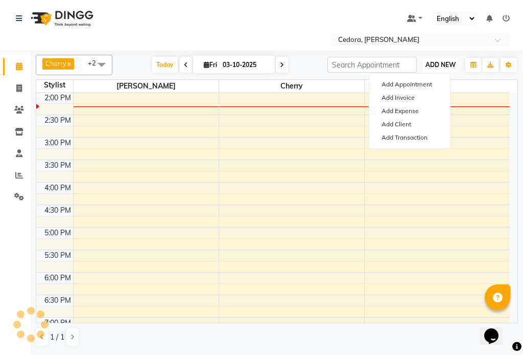
scroll to position [0, 0]
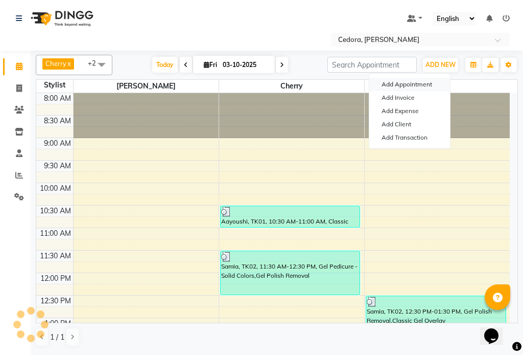
click at [387, 83] on button "Add Appointment" at bounding box center [409, 84] width 81 height 13
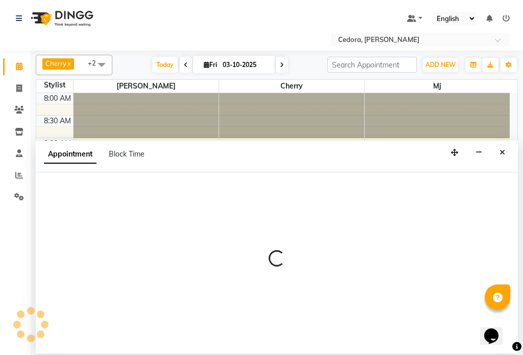
select select "540"
select select "tentative"
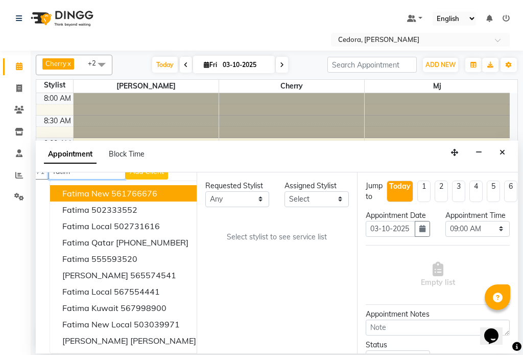
scroll to position [0, 20]
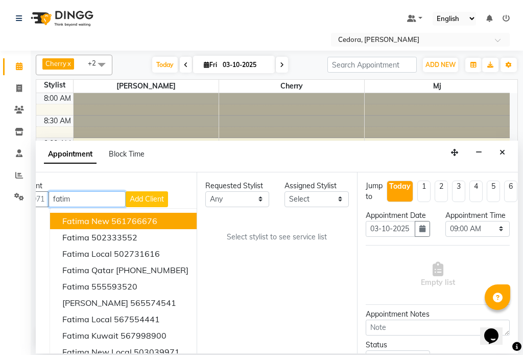
click at [99, 199] on input "fatim" at bounding box center [87, 199] width 77 height 16
type input "f"
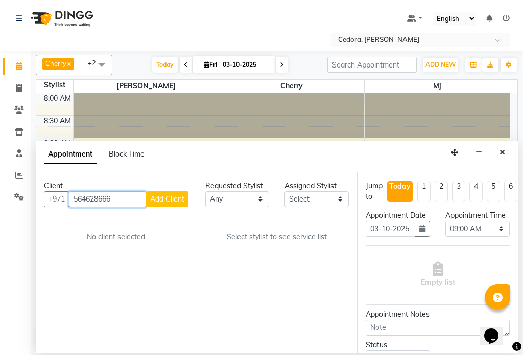
click at [128, 194] on input "564628666" at bounding box center [107, 199] width 77 height 16
type input "5"
type input "564628666"
click at [161, 197] on span "Add Client" at bounding box center [167, 198] width 34 height 9
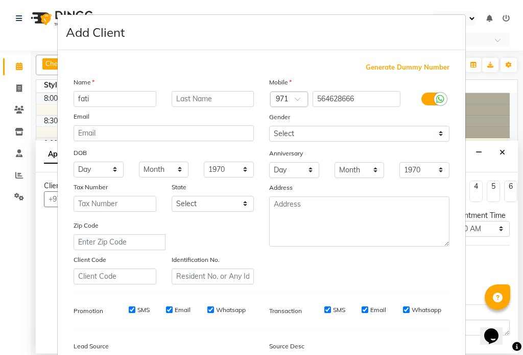
type input "fati"
click at [406, 258] on div "Mobile Country Code × 971 564628666 Gender Select [DEMOGRAPHIC_DATA] [DEMOGRAPH…" at bounding box center [360, 180] width 196 height 207
click at [408, 258] on div "Mobile Country Code × 971 564628666 Gender Select [DEMOGRAPHIC_DATA] [DEMOGRAPH…" at bounding box center [360, 180] width 196 height 207
click at [407, 256] on div "Mobile Country Code × 971 564628666 Gender Select [DEMOGRAPHIC_DATA] [DEMOGRAPH…" at bounding box center [360, 180] width 196 height 207
click at [411, 263] on div "Mobile Country Code × 971 564628666 Gender Select [DEMOGRAPHIC_DATA] [DEMOGRAPH…" at bounding box center [360, 180] width 196 height 207
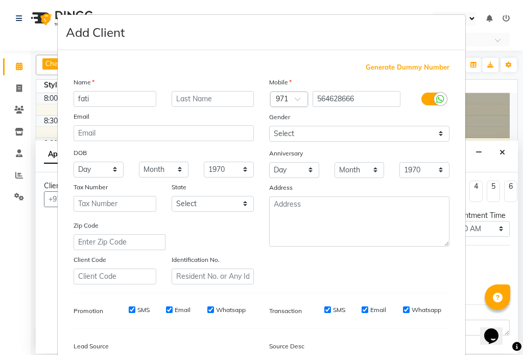
scroll to position [117, 0]
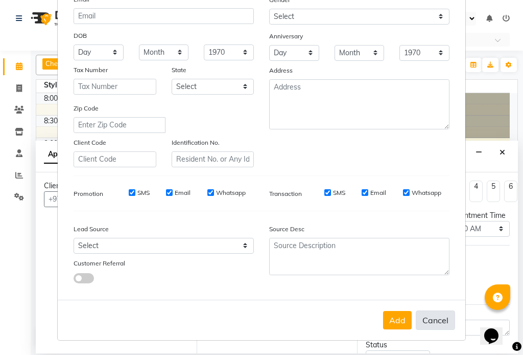
click at [436, 321] on button "Cancel" at bounding box center [435, 319] width 39 height 19
select select
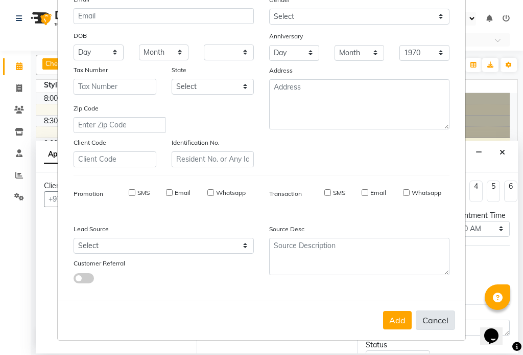
select select
checkbox input "false"
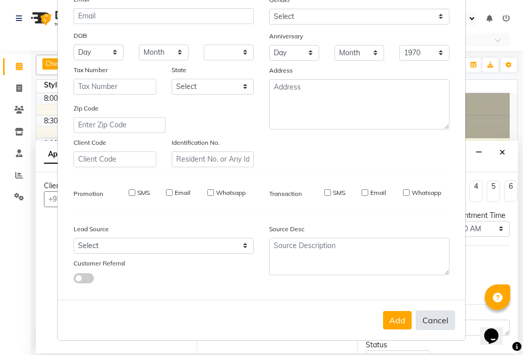
checkbox input "false"
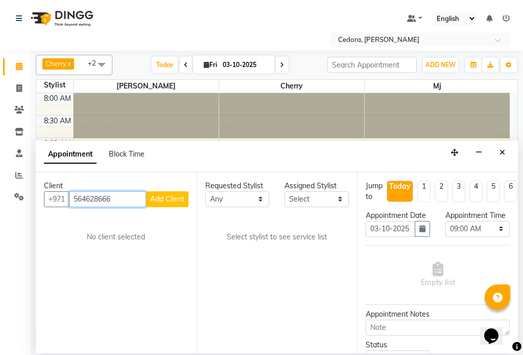
click at [128, 196] on input "564628666" at bounding box center [107, 199] width 77 height 16
type input "5"
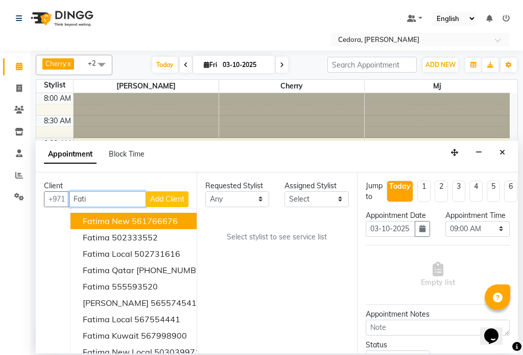
click at [94, 222] on span "Fatima new" at bounding box center [106, 221] width 47 height 10
type input "561766676"
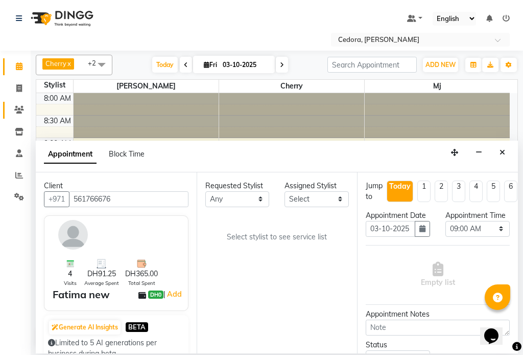
click at [16, 107] on icon at bounding box center [19, 110] width 10 height 8
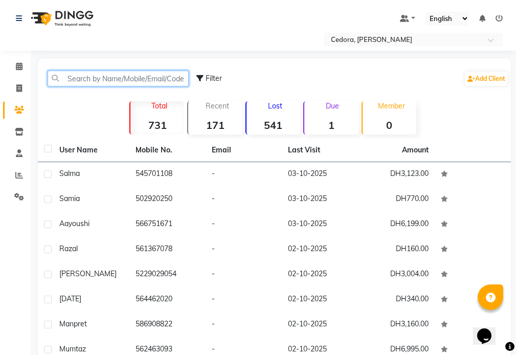
click at [84, 80] on input "text" at bounding box center [118, 79] width 141 height 16
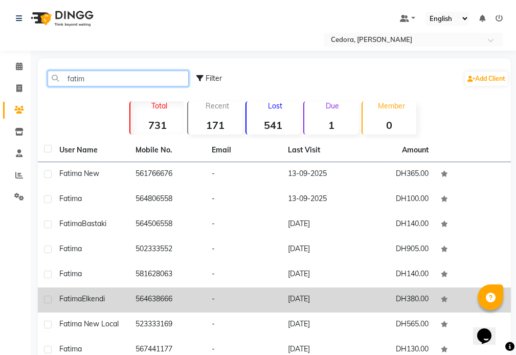
type input "fatim"
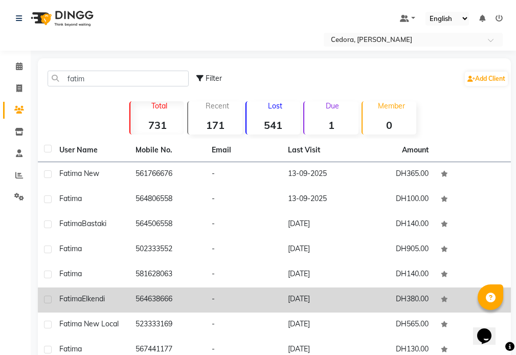
click at [143, 297] on td "564638666" at bounding box center [167, 299] width 76 height 25
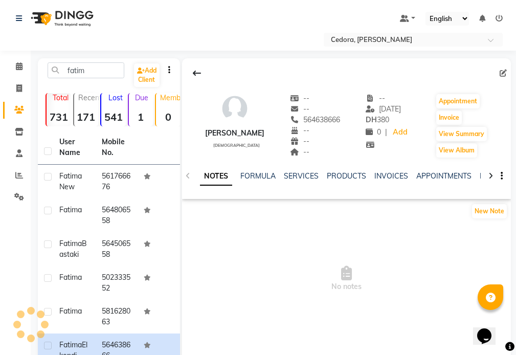
click at [503, 73] on icon at bounding box center [502, 73] width 7 height 7
select select "[DEMOGRAPHIC_DATA]"
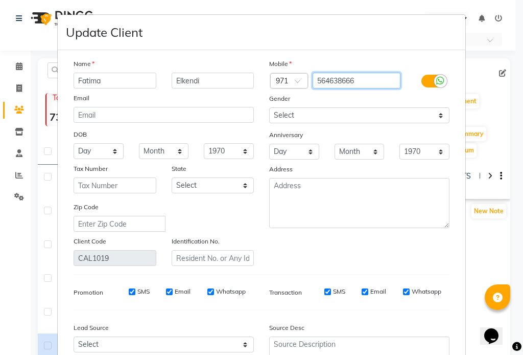
click at [334, 78] on input "564638666" at bounding box center [357, 81] width 88 height 16
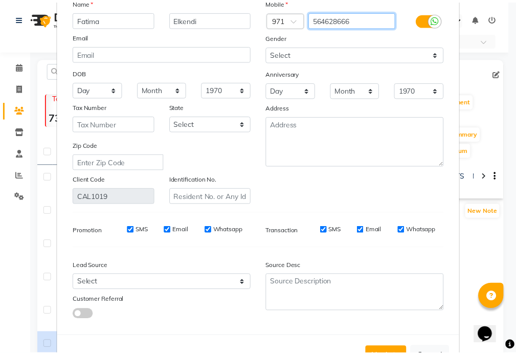
scroll to position [99, 0]
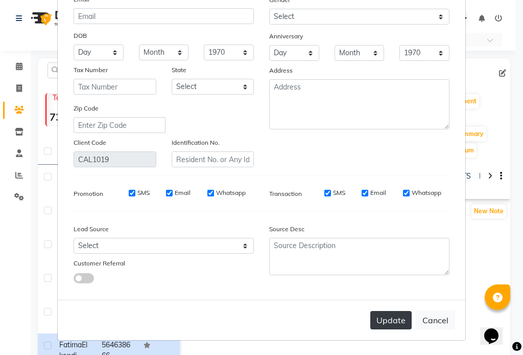
type input "564628666"
click at [391, 321] on button "Update" at bounding box center [391, 320] width 41 height 18
select select
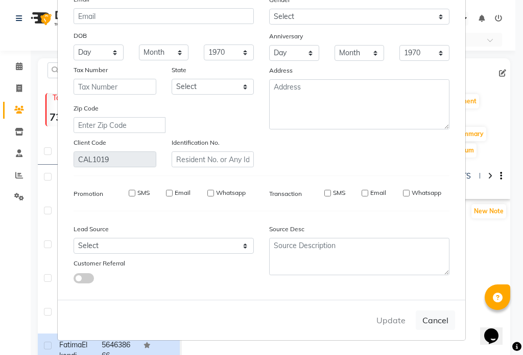
select select
checkbox input "false"
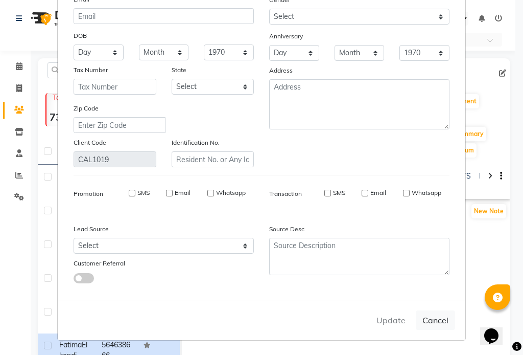
checkbox input "false"
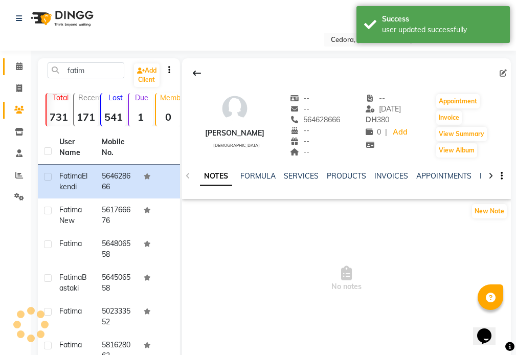
click at [16, 67] on icon at bounding box center [19, 66] width 7 height 8
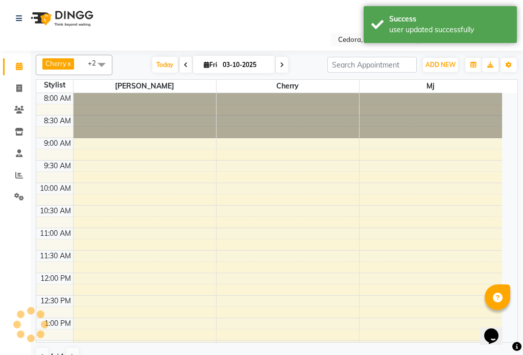
scroll to position [270, 0]
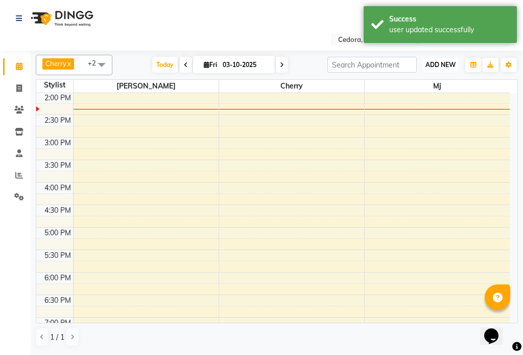
click at [438, 61] on span "ADD NEW" at bounding box center [441, 65] width 30 height 8
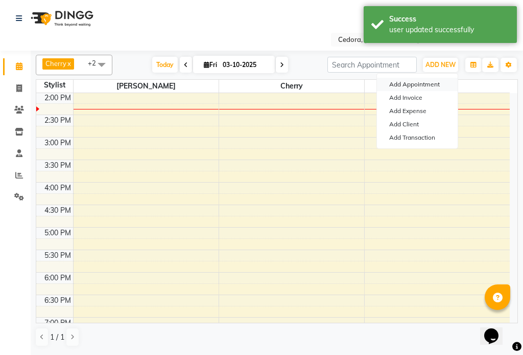
click at [404, 83] on button "Add Appointment" at bounding box center [417, 84] width 81 height 13
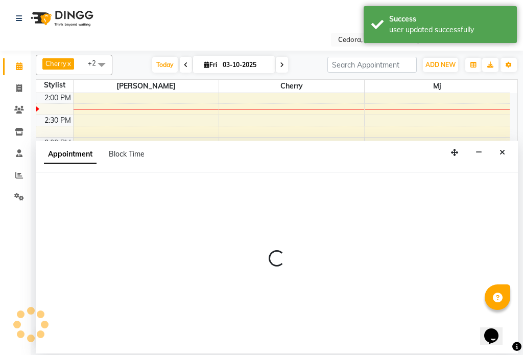
select select "540"
select select "tentative"
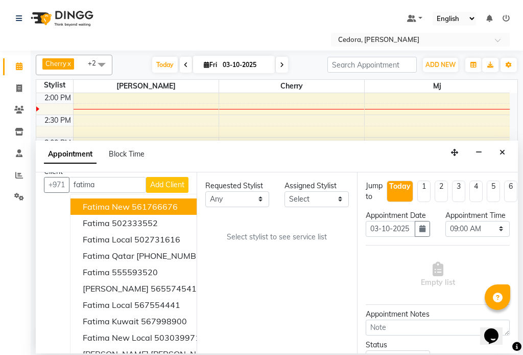
scroll to position [0, 0]
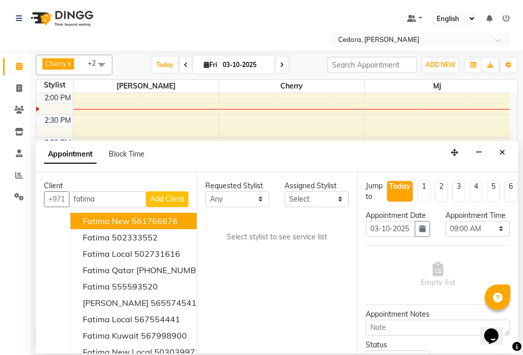
click at [117, 200] on input "fatima" at bounding box center [107, 199] width 77 height 16
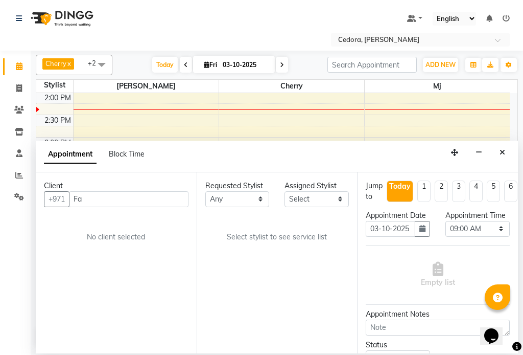
type input "F"
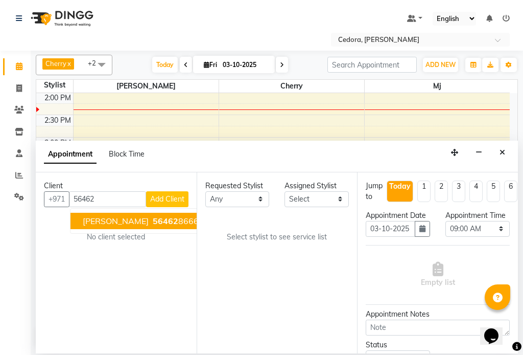
click at [79, 225] on button "[PERSON_NAME] 56462 8666" at bounding box center [141, 221] width 141 height 16
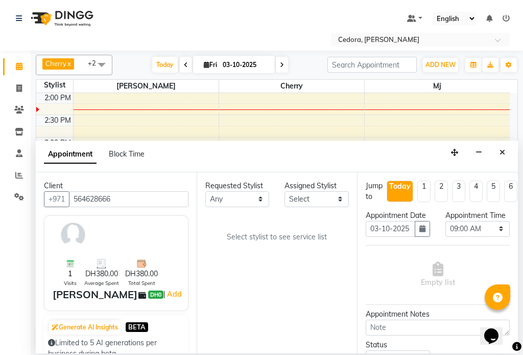
type input "564628666"
click at [337, 198] on select "Select [PERSON_NAME] [PERSON_NAME] [PERSON_NAME] [PERSON_NAME]" at bounding box center [317, 199] width 64 height 16
select select "34802"
click at [285, 191] on select "Select [PERSON_NAME] [PERSON_NAME] [PERSON_NAME] [PERSON_NAME]" at bounding box center [317, 199] width 64 height 16
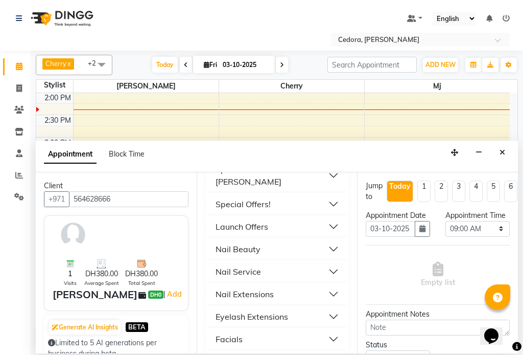
scroll to position [601, 0]
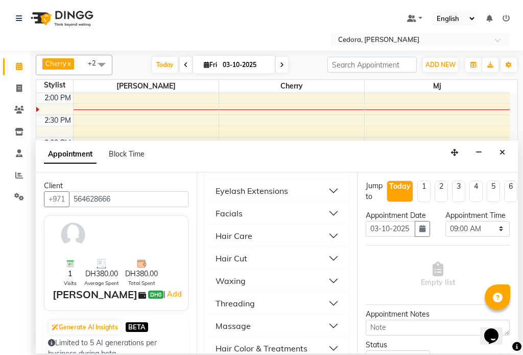
click at [223, 229] on div "Hair Care" at bounding box center [234, 235] width 37 height 12
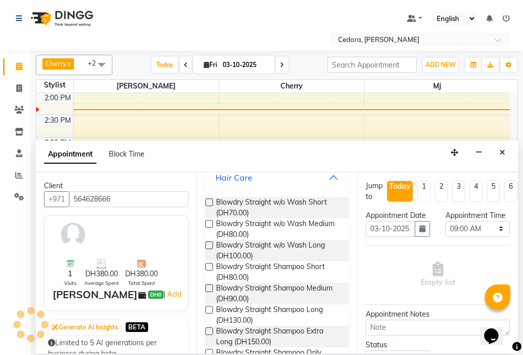
scroll to position [659, 0]
click at [210, 328] on label at bounding box center [209, 332] width 8 height 8
click at [210, 329] on input "checkbox" at bounding box center [208, 332] width 7 height 7
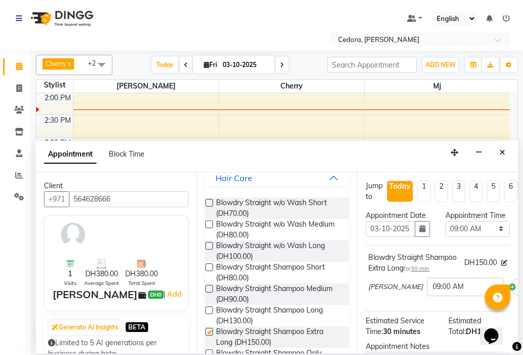
checkbox input "false"
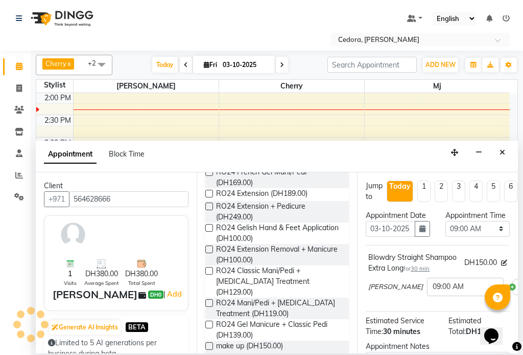
scroll to position [0, 0]
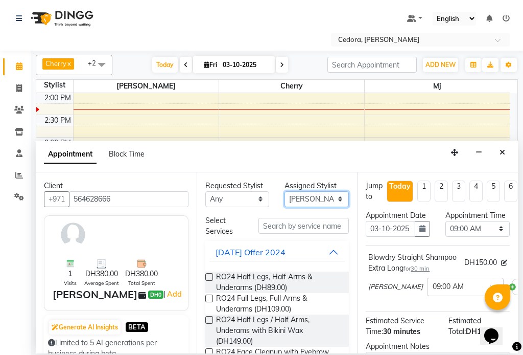
click at [337, 197] on select "Select [PERSON_NAME] [PERSON_NAME] [PERSON_NAME] [PERSON_NAME]" at bounding box center [317, 199] width 64 height 16
select select "93334"
click at [285, 191] on select "Select [PERSON_NAME] [PERSON_NAME] [PERSON_NAME] [PERSON_NAME]" at bounding box center [317, 199] width 64 height 16
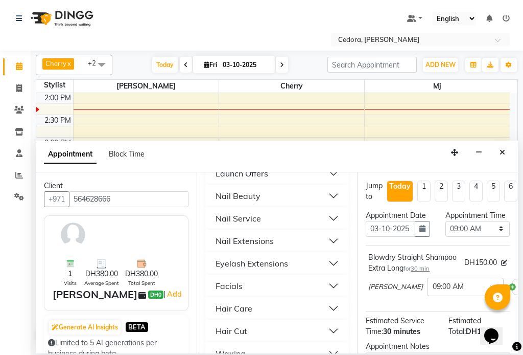
scroll to position [528, 0]
click at [226, 213] on div "Nail Service" at bounding box center [238, 219] width 45 height 12
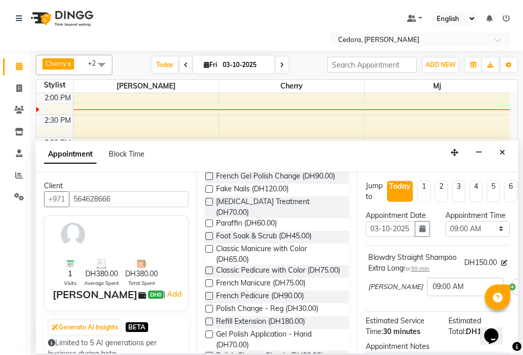
scroll to position [914, 0]
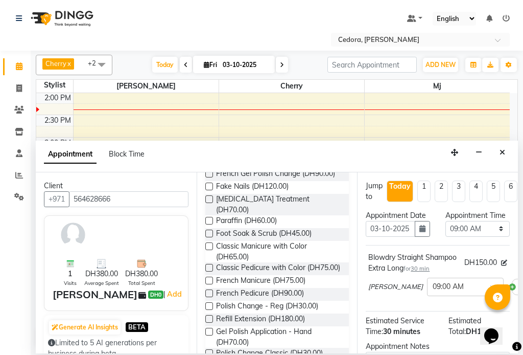
click at [210, 264] on label at bounding box center [209, 268] width 8 height 8
click at [210, 265] on input "checkbox" at bounding box center [208, 268] width 7 height 7
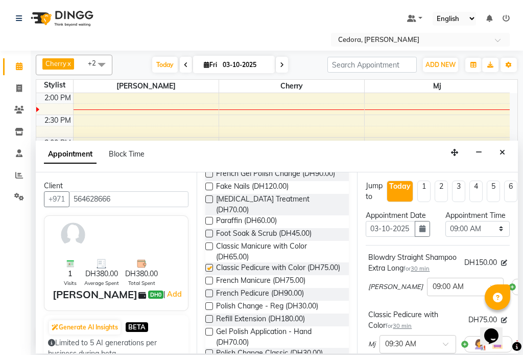
checkbox input "false"
click at [209, 242] on label at bounding box center [209, 246] width 8 height 8
click at [209, 244] on input "checkbox" at bounding box center [208, 247] width 7 height 7
checkbox input "false"
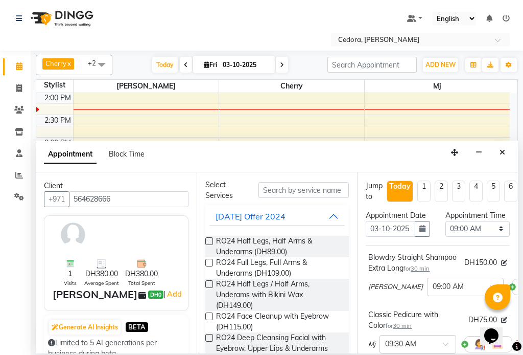
scroll to position [0, 0]
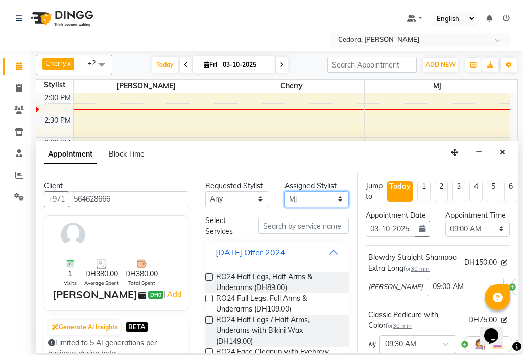
click at [333, 196] on select "Select [PERSON_NAME] [PERSON_NAME] [PERSON_NAME] [PERSON_NAME]" at bounding box center [317, 199] width 64 height 16
select select "34803"
click at [285, 191] on select "Select [PERSON_NAME] [PERSON_NAME] [PERSON_NAME] [PERSON_NAME]" at bounding box center [317, 199] width 64 height 16
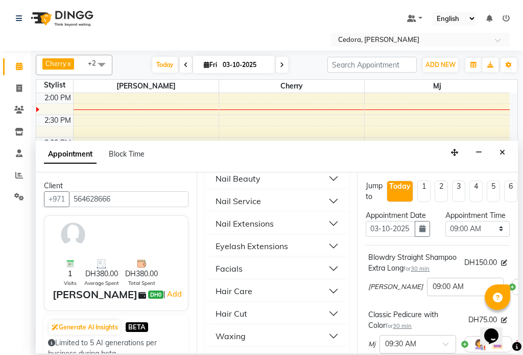
scroll to position [525, 0]
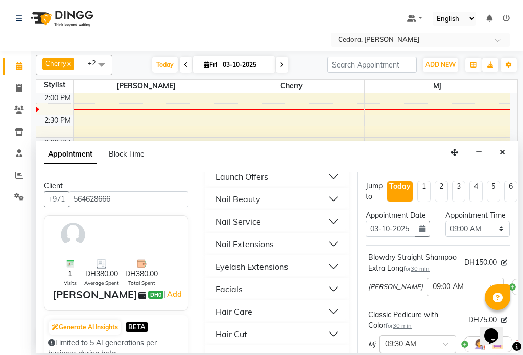
click at [228, 215] on div "Nail Service" at bounding box center [238, 221] width 45 height 12
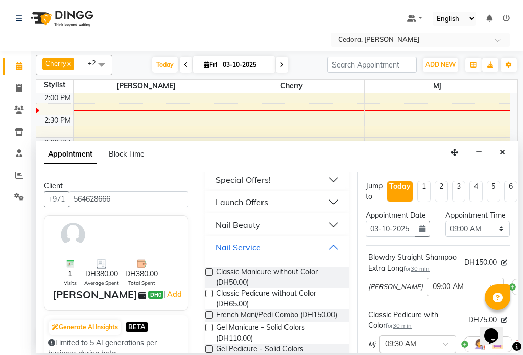
scroll to position [508, 0]
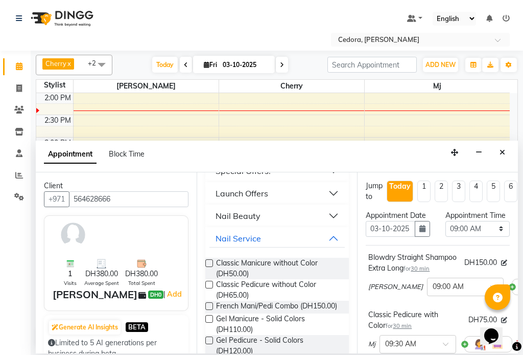
click at [210, 259] on label at bounding box center [209, 263] width 8 height 8
click at [210, 261] on input "checkbox" at bounding box center [208, 264] width 7 height 7
checkbox input "true"
click at [211, 281] on label at bounding box center [209, 285] width 8 height 8
click at [211, 282] on input "checkbox" at bounding box center [208, 285] width 7 height 7
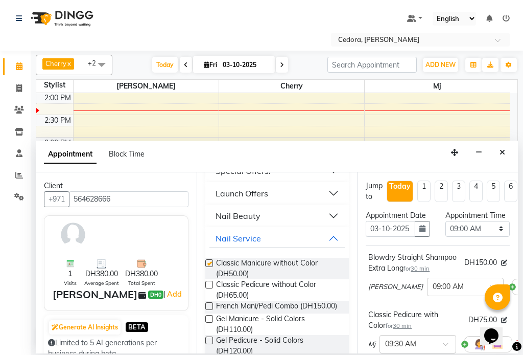
checkbox input "true"
checkbox input "false"
click at [492, 237] on select "Select 09:00 AM 09:15 AM 09:30 AM 09:45 AM 10:00 AM 10:15 AM 10:30 AM 10:45 AM …" at bounding box center [478, 229] width 64 height 16
select select "720"
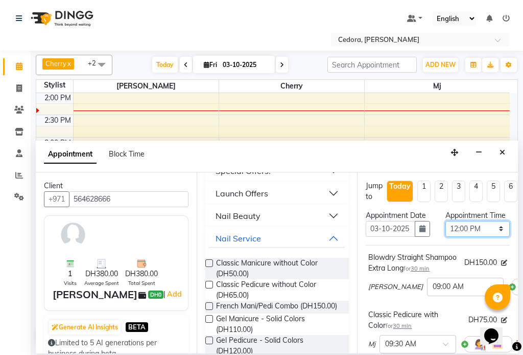
click at [446, 231] on select "Select 09:00 AM 09:15 AM 09:30 AM 09:45 AM 10:00 AM 10:15 AM 10:30 AM 10:45 AM …" at bounding box center [478, 229] width 64 height 16
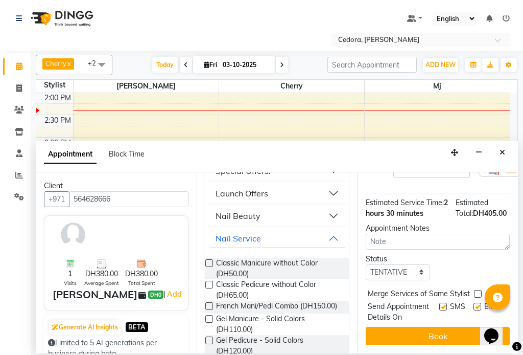
click at [477, 290] on label at bounding box center [478, 294] width 8 height 8
click at [477, 291] on input "checkbox" at bounding box center [477, 294] width 7 height 7
checkbox input "true"
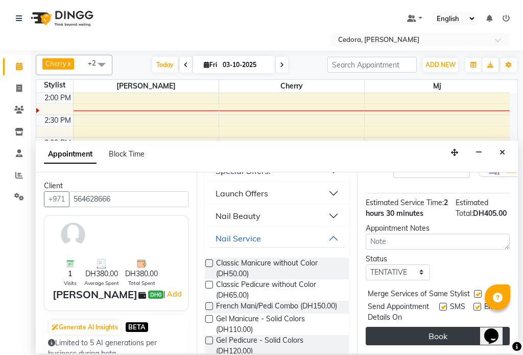
click at [461, 339] on button "Book" at bounding box center [438, 336] width 144 height 18
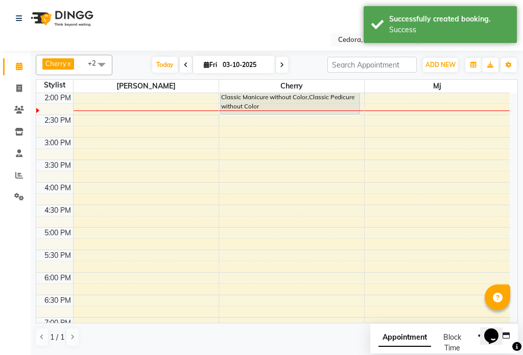
click at [253, 107] on div "[PERSON_NAME], TK04, 01:30 PM-02:30 PM, Classic Manicure without Color,Classic …" at bounding box center [291, 92] width 140 height 43
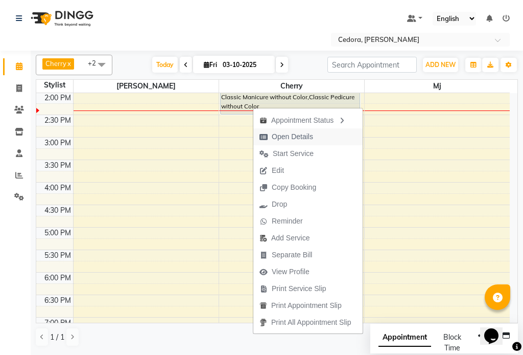
click at [279, 137] on span "Open Details" at bounding box center [292, 136] width 41 height 11
select select "7"
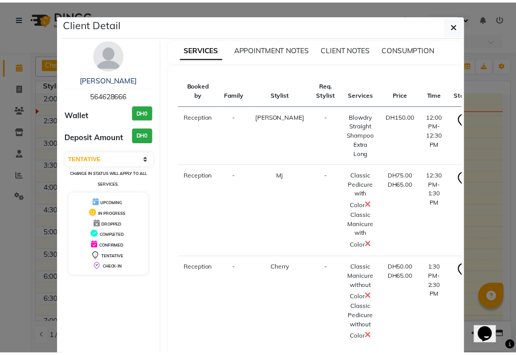
scroll to position [67, 0]
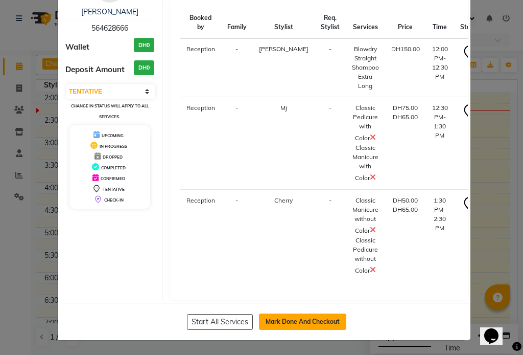
click at [281, 321] on button "Mark Done And Checkout" at bounding box center [302, 321] width 87 height 16
select select "service"
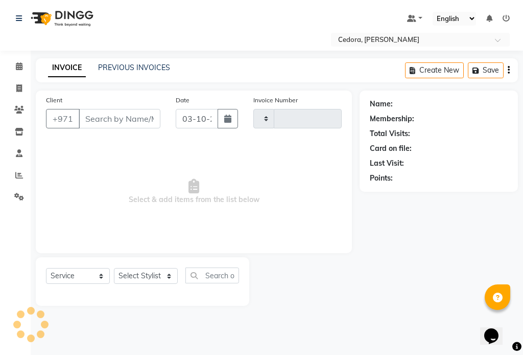
type input "0803"
select select "5144"
type input "564628666"
select select "93334"
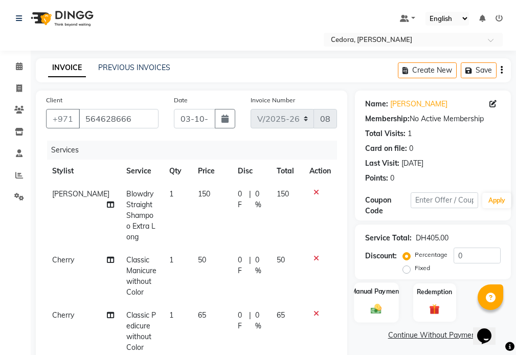
click at [375, 291] on label "Manual Payment" at bounding box center [376, 291] width 51 height 10
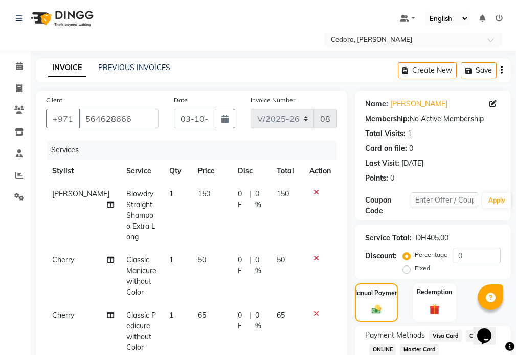
click at [443, 333] on span "Visa Card" at bounding box center [445, 336] width 33 height 12
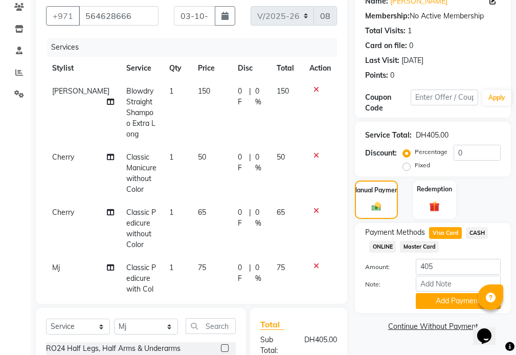
scroll to position [161, 0]
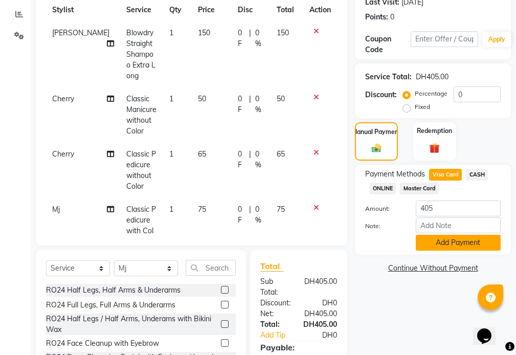
click at [472, 245] on button "Add Payment" at bounding box center [457, 243] width 85 height 16
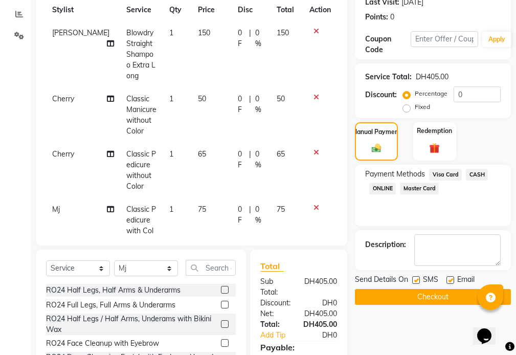
click at [441, 294] on button "Checkout" at bounding box center [433, 297] width 156 height 16
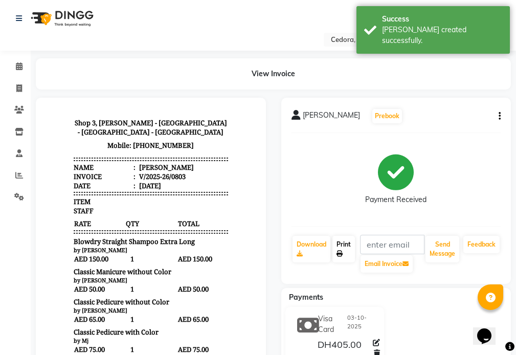
click at [339, 243] on link "Print" at bounding box center [343, 249] width 22 height 27
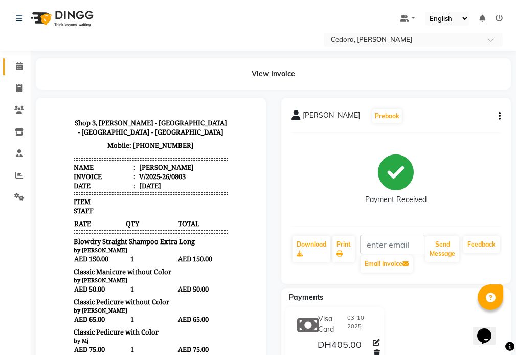
click at [16, 65] on icon at bounding box center [19, 66] width 7 height 8
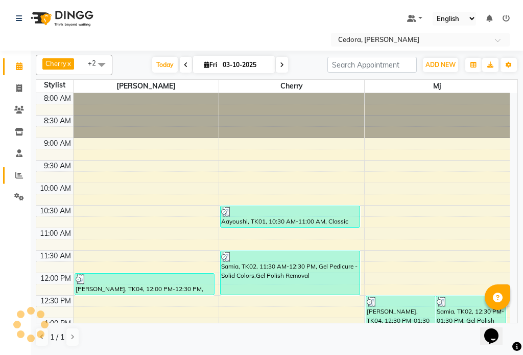
click at [19, 175] on icon at bounding box center [19, 175] width 8 height 8
